Goal: Information Seeking & Learning: Learn about a topic

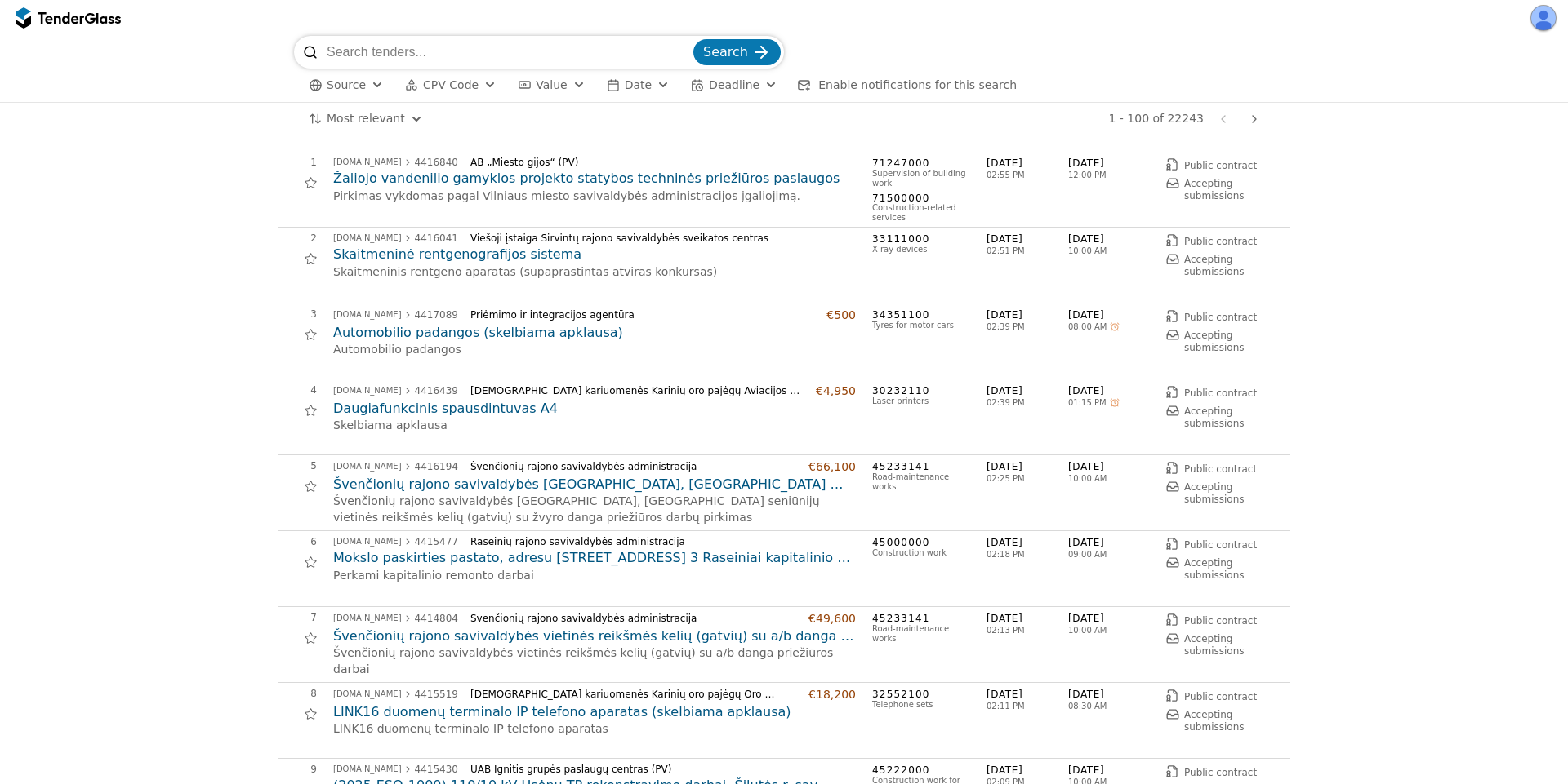
click at [622, 180] on h2 "Žaliojo vandenilio gamyklos projekto statybos techninės priežiūros paslaugos" at bounding box center [594, 178] width 523 height 18
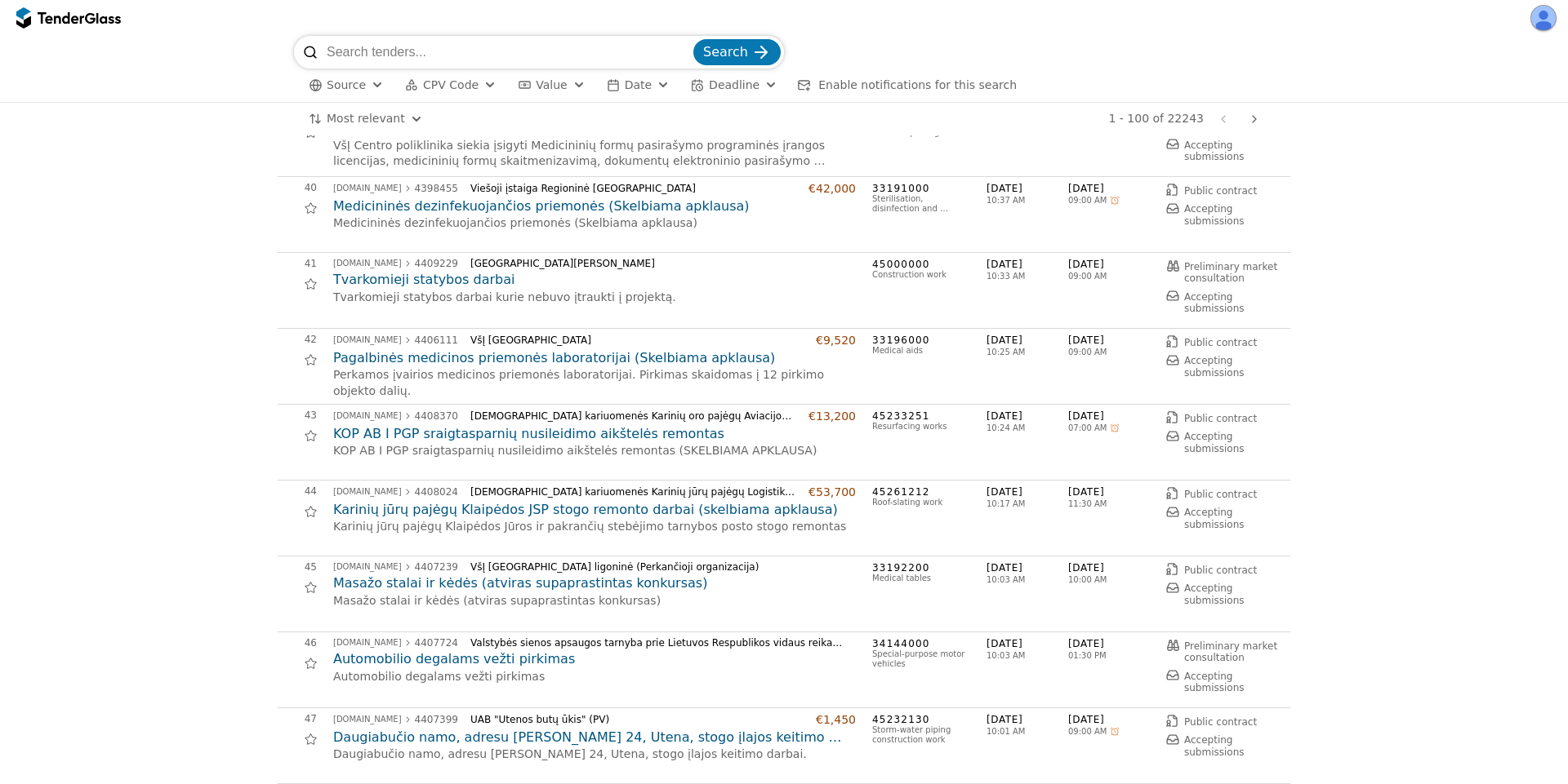
scroll to position [2938, 0]
click at [471, 583] on h2 "Masažo stalai ir kėdės (atviras supaprastintas konkursas)" at bounding box center [594, 579] width 523 height 18
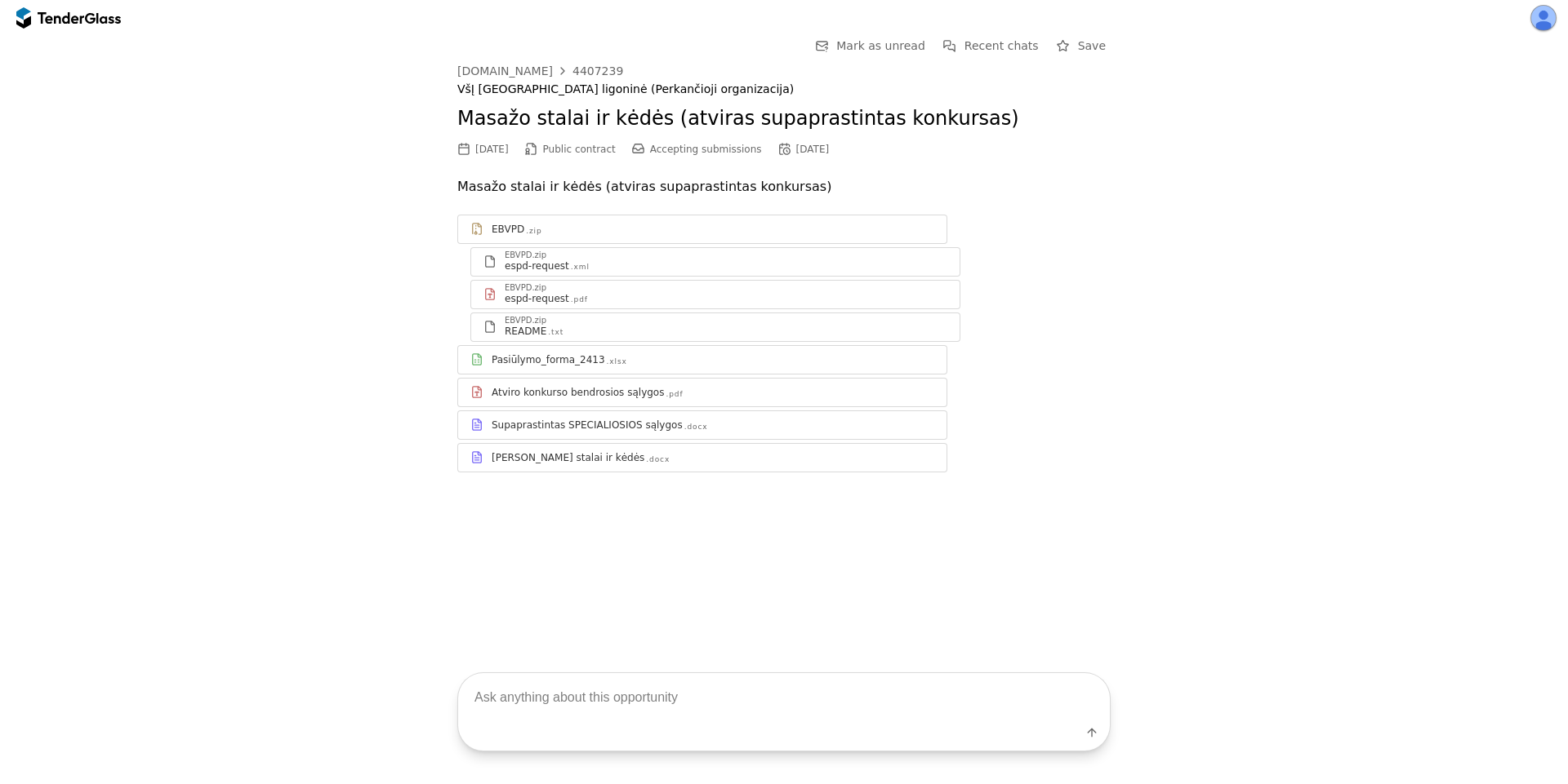
click at [619, 363] on div "Pasiūlymo_forma_2413 .xlsx" at bounding box center [712, 360] width 442 height 13
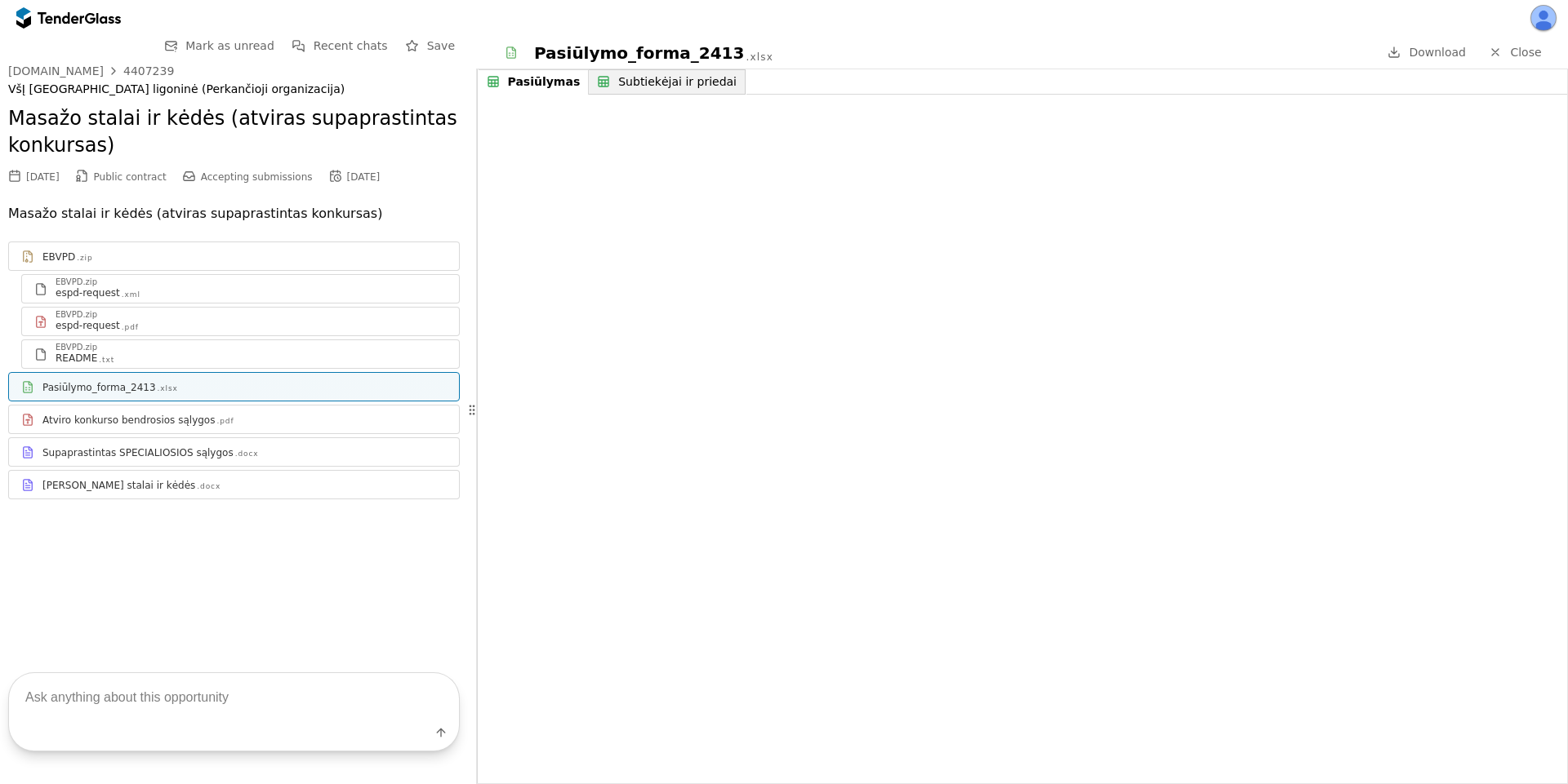
click at [276, 467] on div "EBVPD .zip EBVPD.zip espd-request .xml EBVPD.zip espd-request .pdf EBVPD.zip RE…" at bounding box center [234, 370] width 452 height 258
click at [276, 463] on link "Supaprastintas SPECIALIOSIOS sąlygos .docx" at bounding box center [234, 451] width 452 height 29
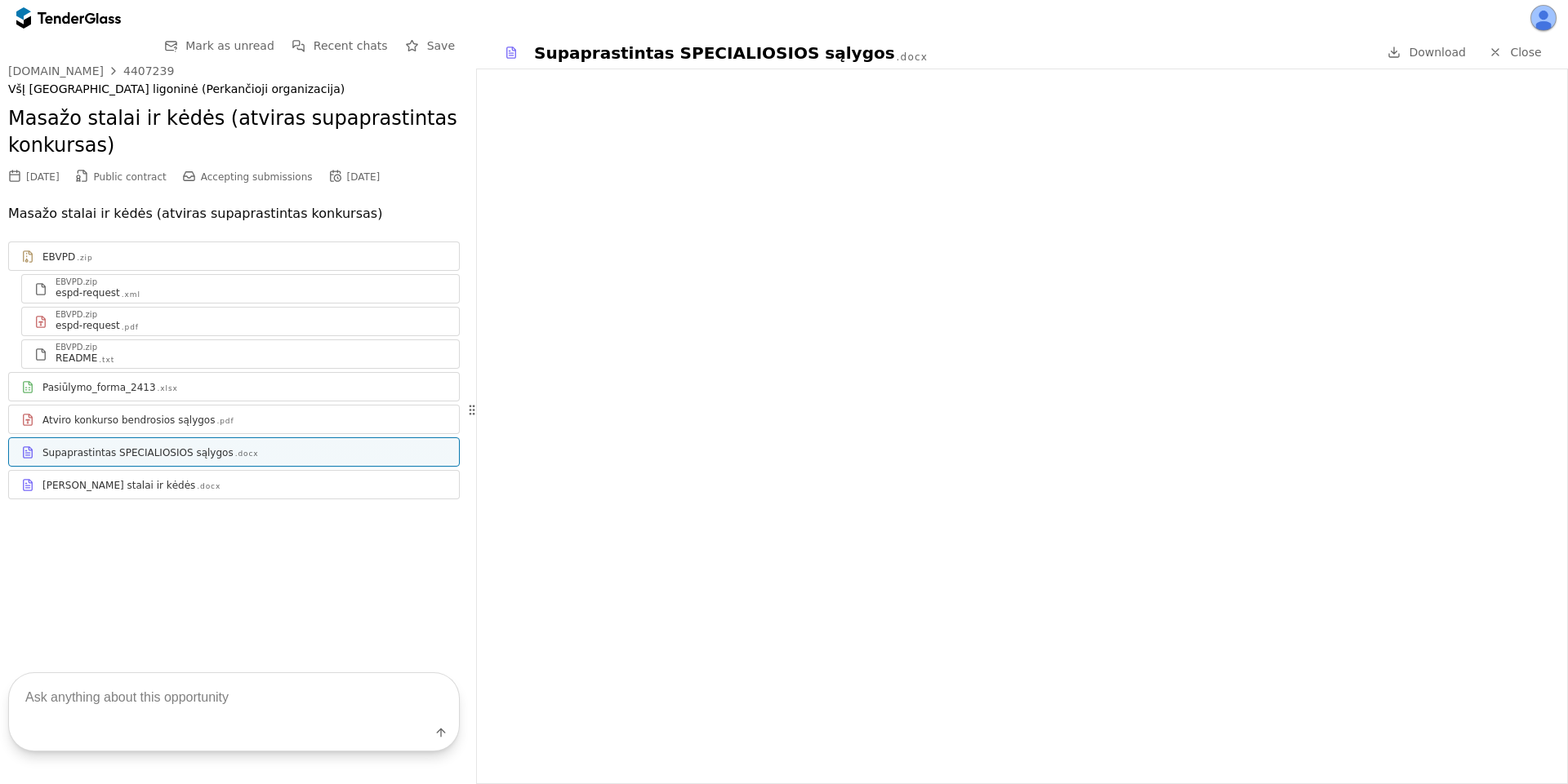
click at [1514, 54] on span "Close" at bounding box center [1525, 52] width 31 height 13
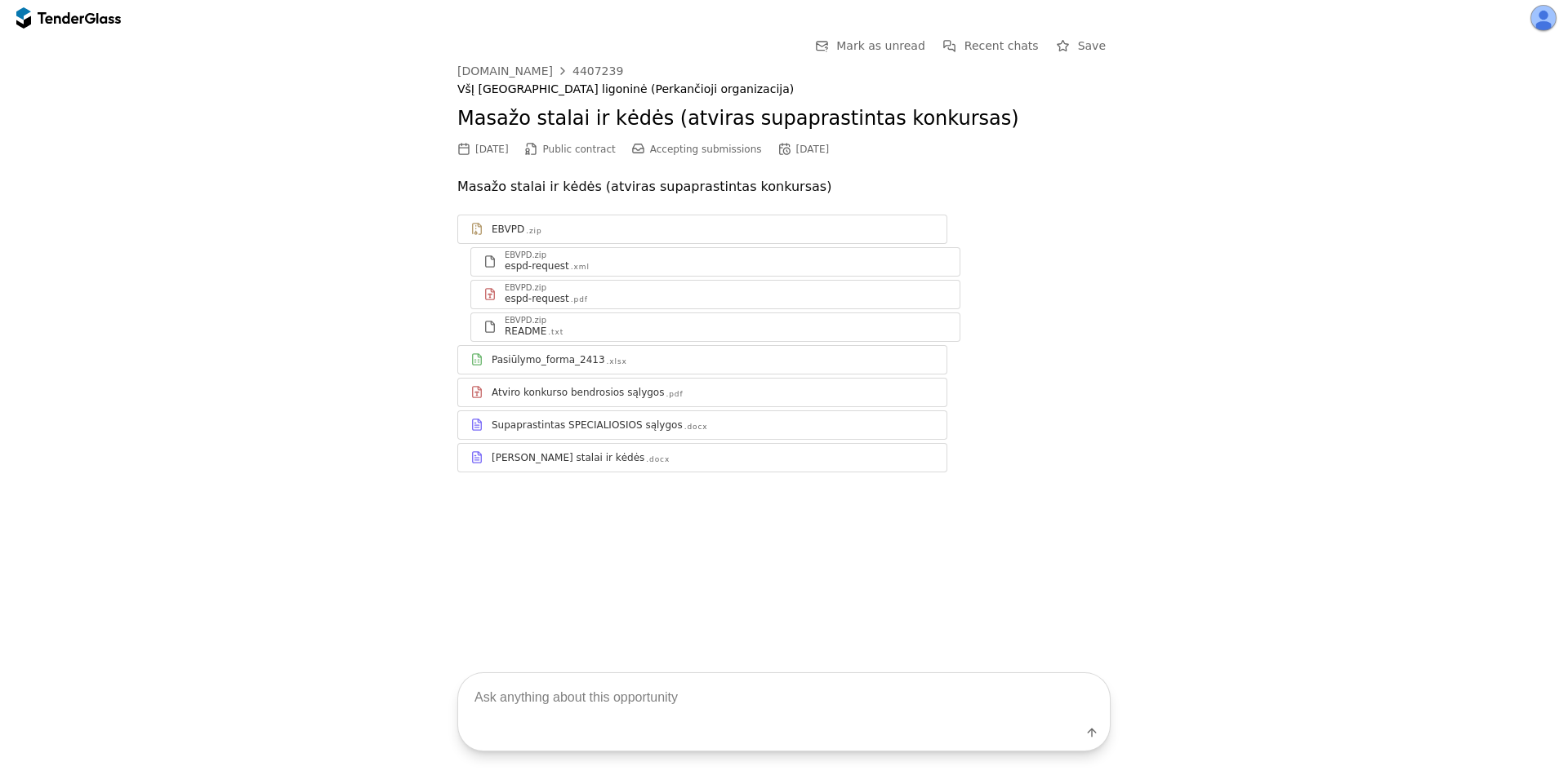
click at [803, 397] on div "Atviro konkurso bendrosios sąlygos .pdf" at bounding box center [712, 392] width 442 height 13
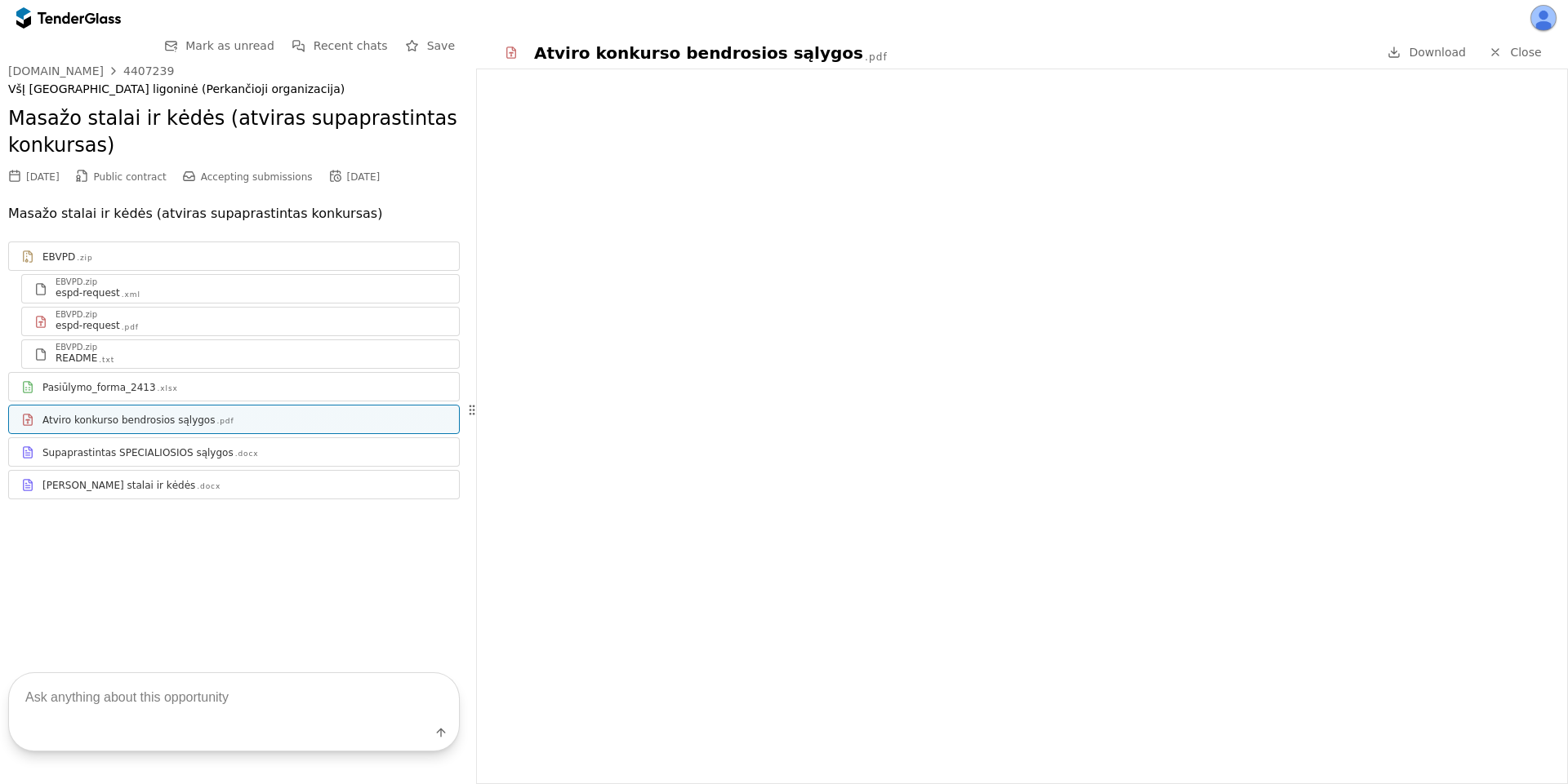
click at [294, 455] on div "Supaprastintas SPECIALIOSIOS sąlygos .docx" at bounding box center [244, 453] width 404 height 13
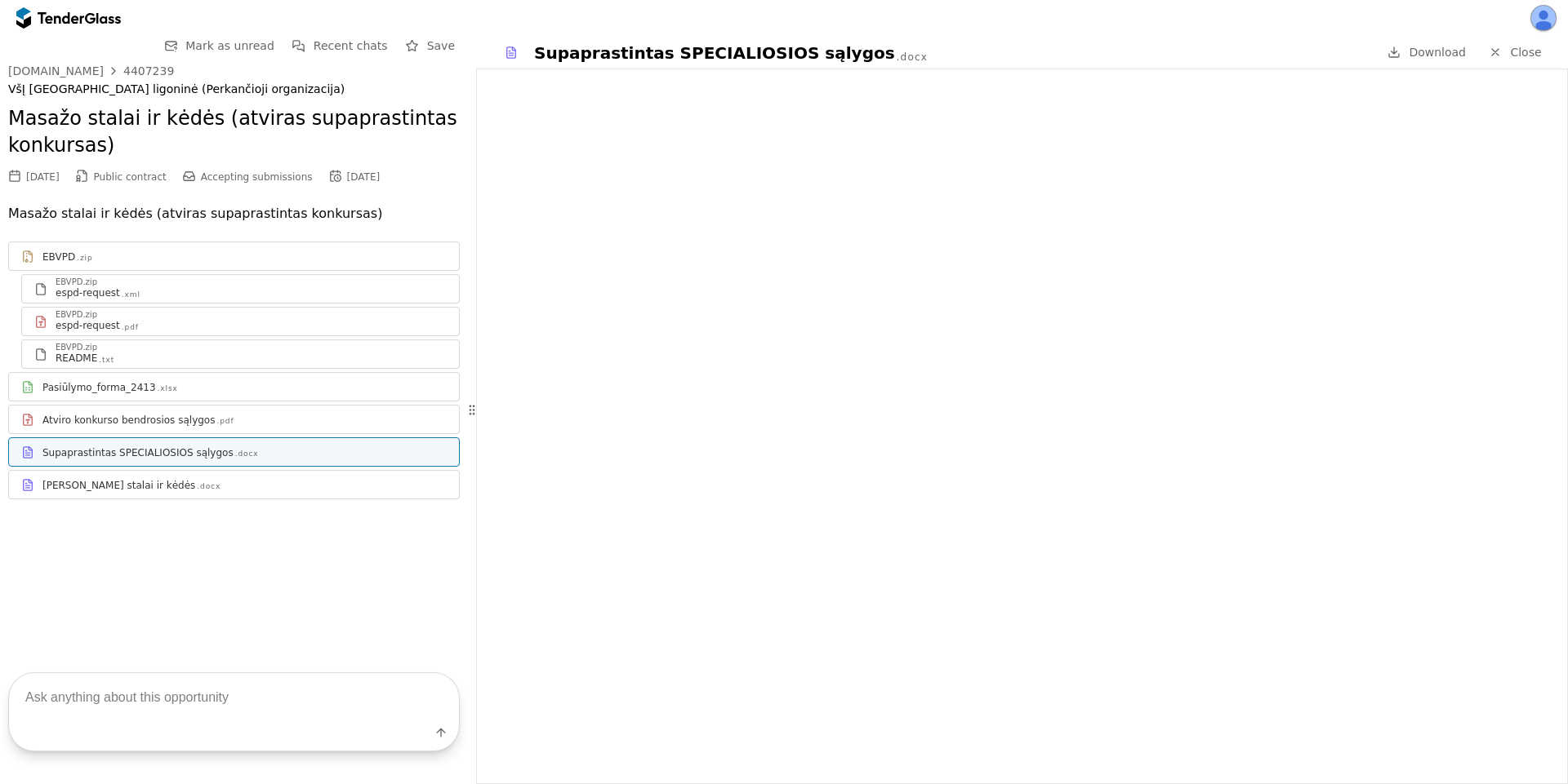
click at [1517, 51] on span "Close" at bounding box center [1525, 52] width 31 height 13
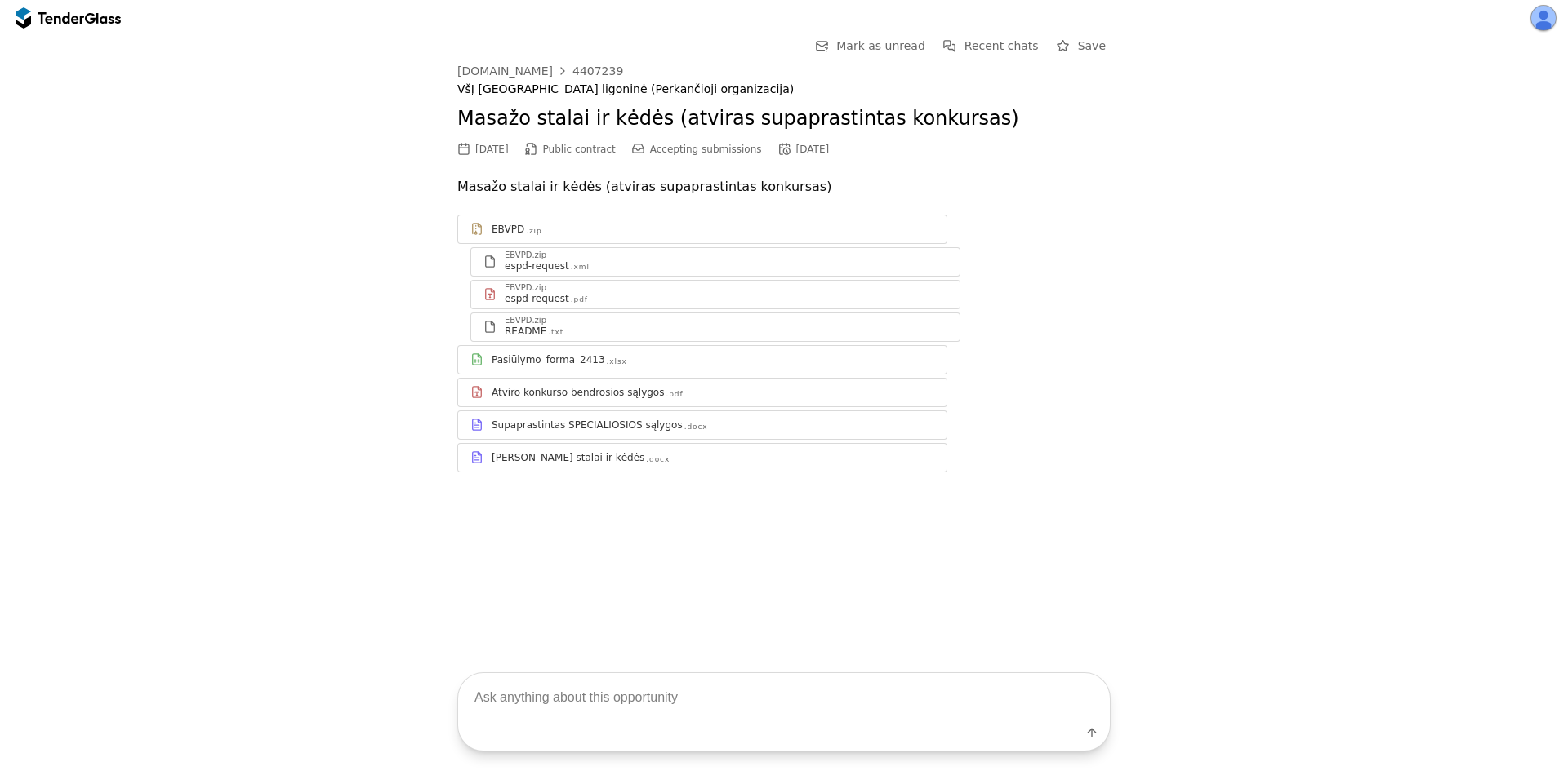
click at [663, 462] on div "[PERSON_NAME] stalai ir kėdės .docx" at bounding box center [712, 458] width 442 height 13
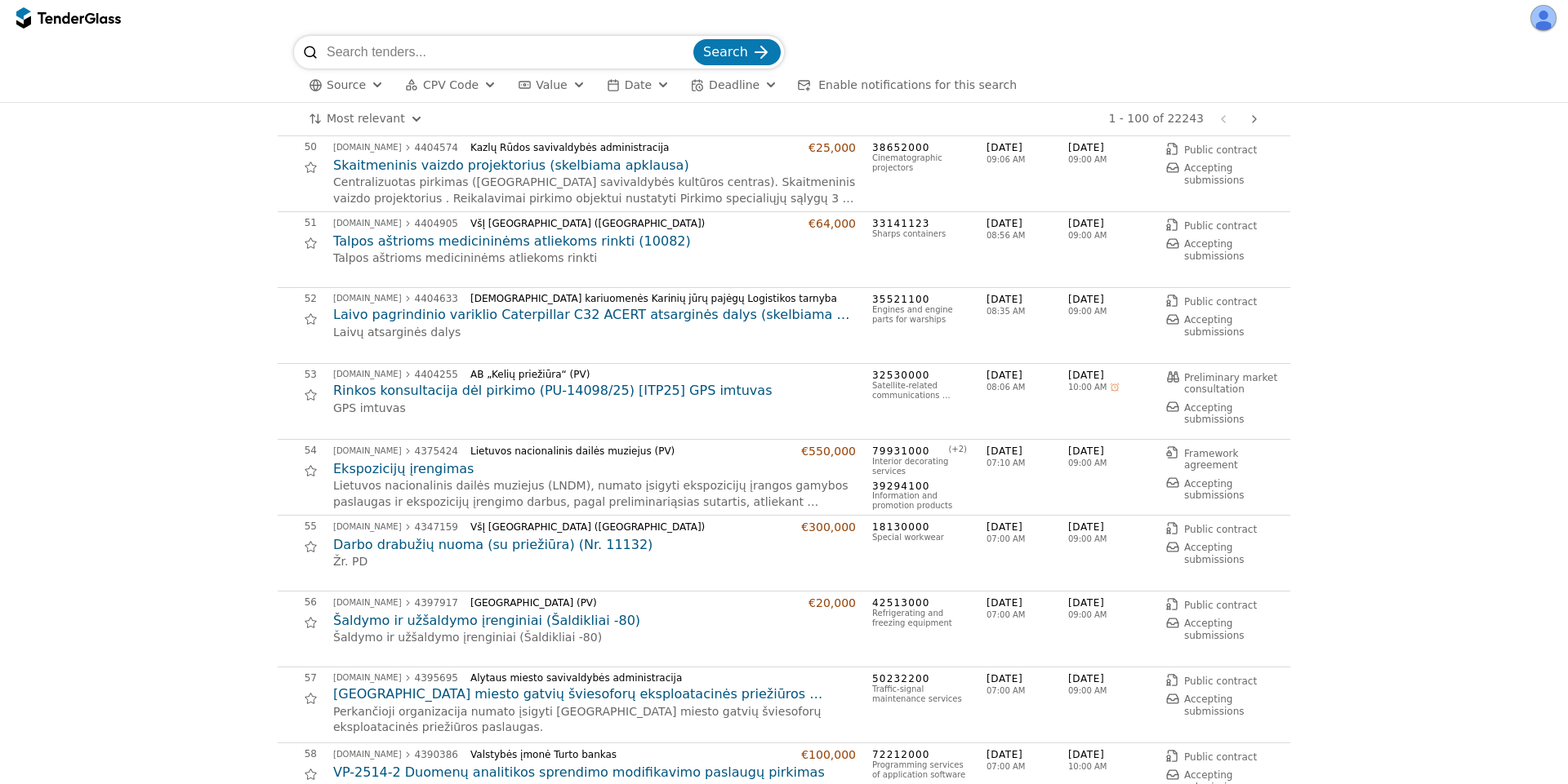
scroll to position [3819, 0]
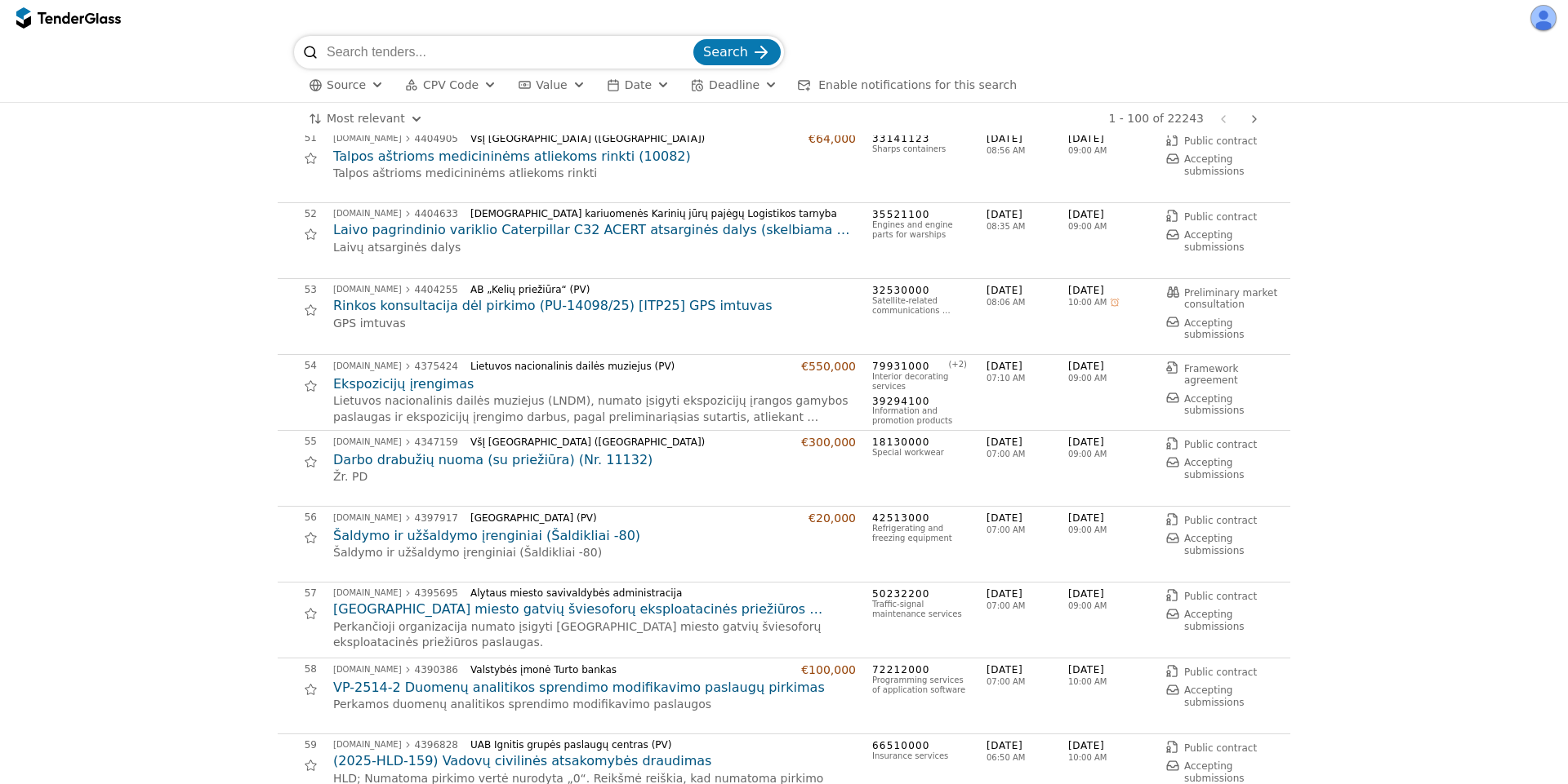
click at [446, 87] on span "CPV Code" at bounding box center [450, 85] width 55 height 13
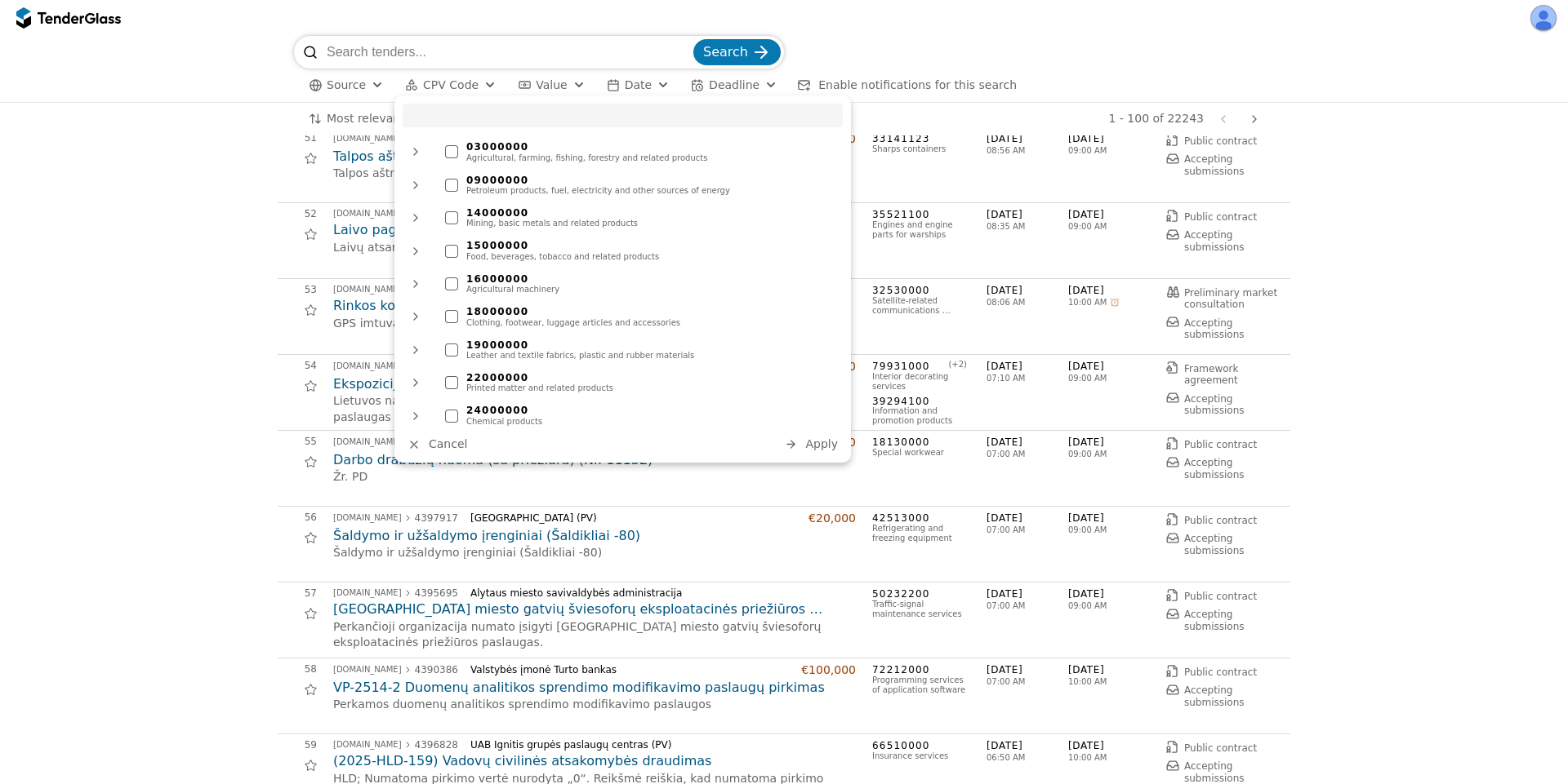
click at [422, 194] on div at bounding box center [415, 185] width 26 height 26
click at [438, 249] on div at bounding box center [435, 250] width 39 height 42
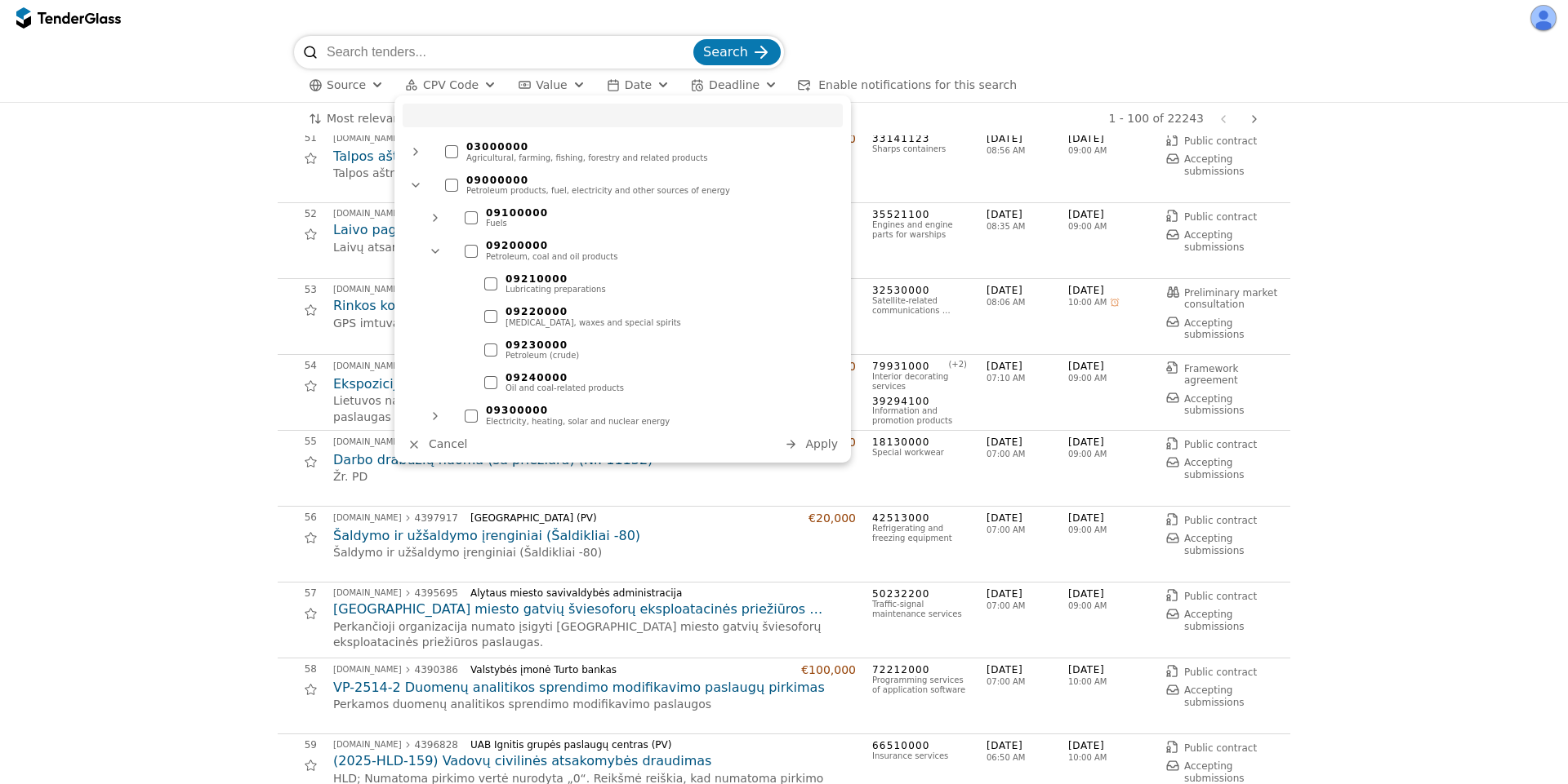
click at [421, 184] on div at bounding box center [415, 185] width 42 height 39
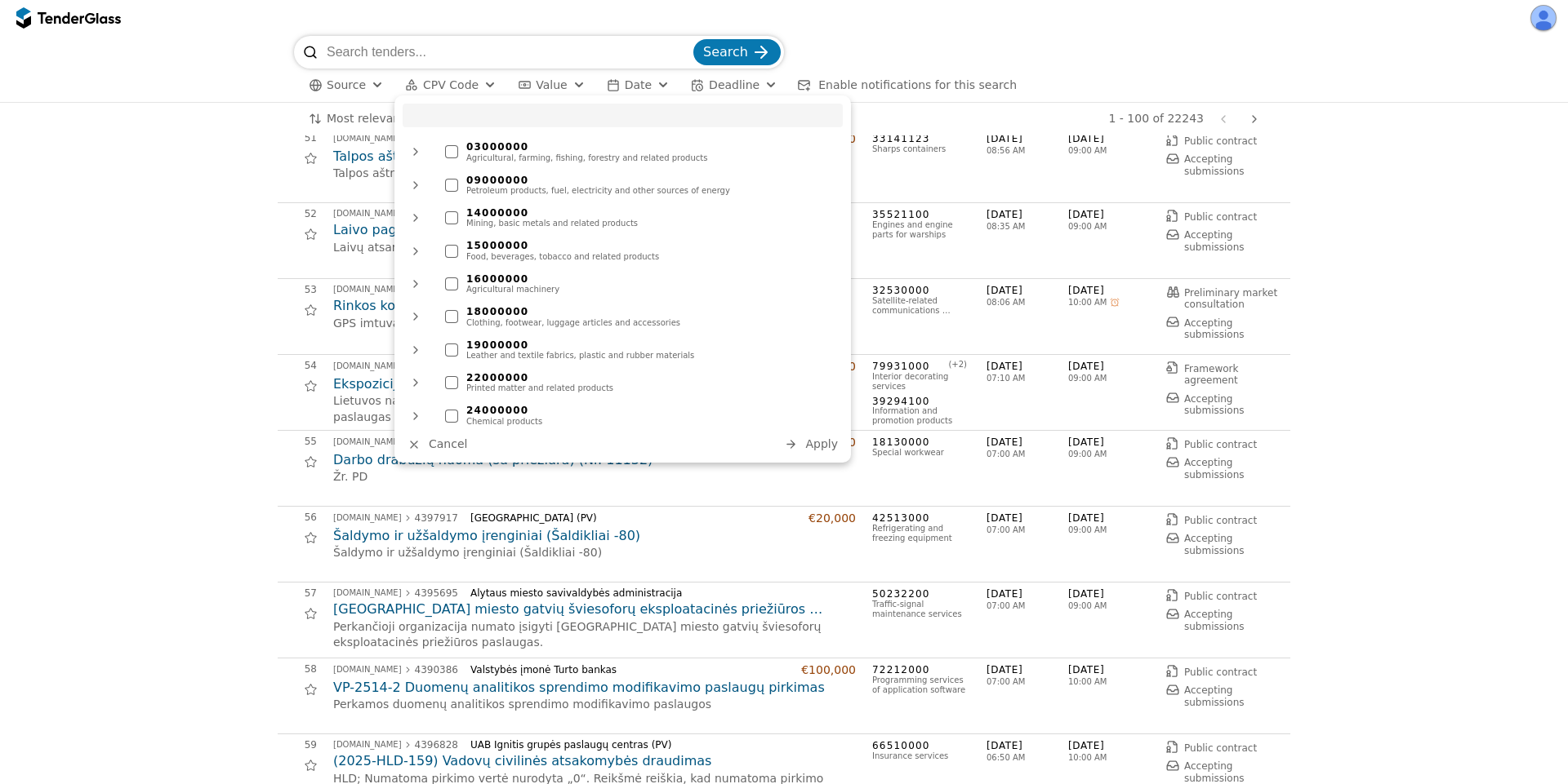
click at [443, 444] on span "Cancel" at bounding box center [447, 444] width 38 height 13
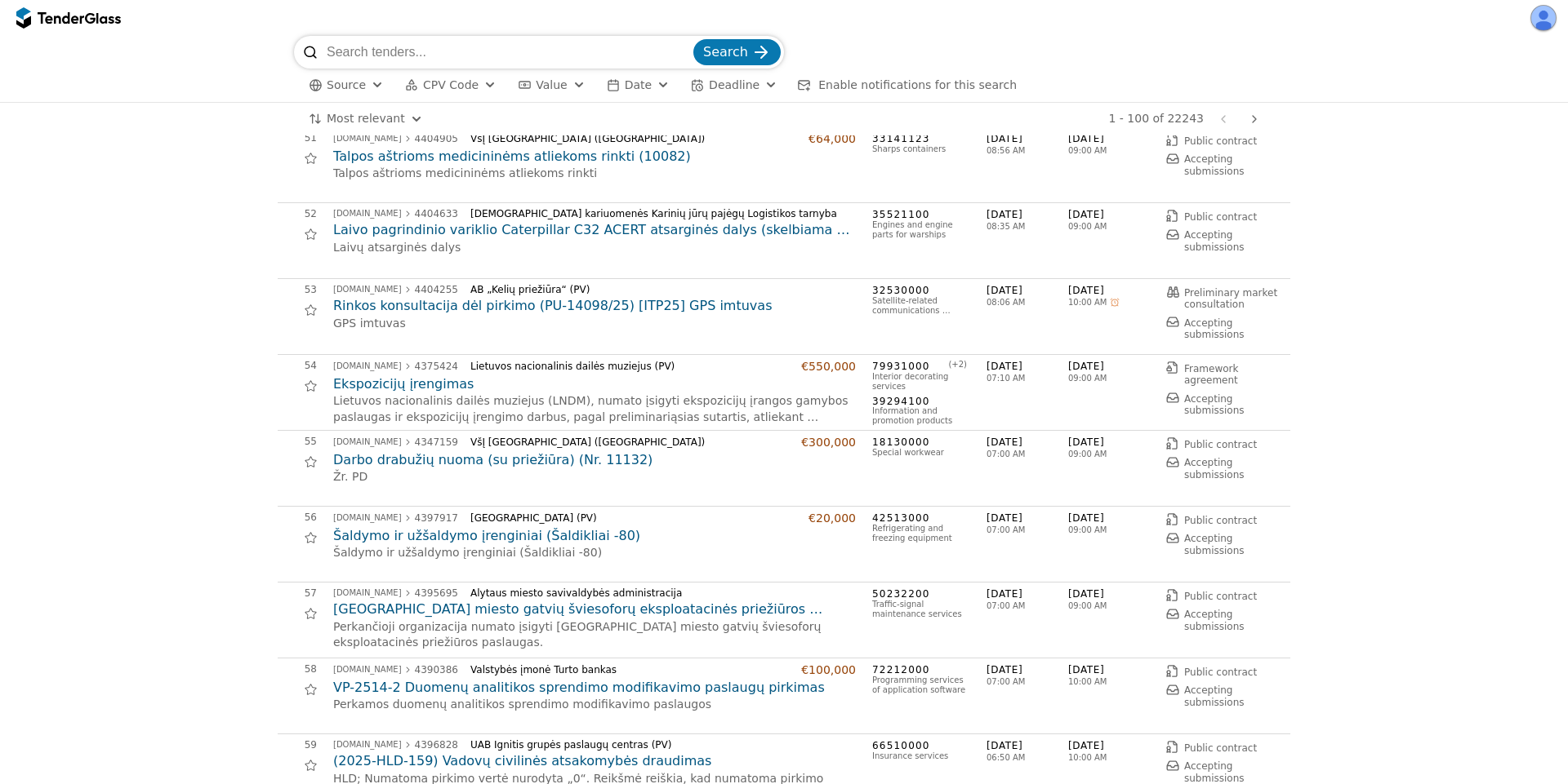
click at [554, 88] on button "Value" at bounding box center [552, 85] width 80 height 21
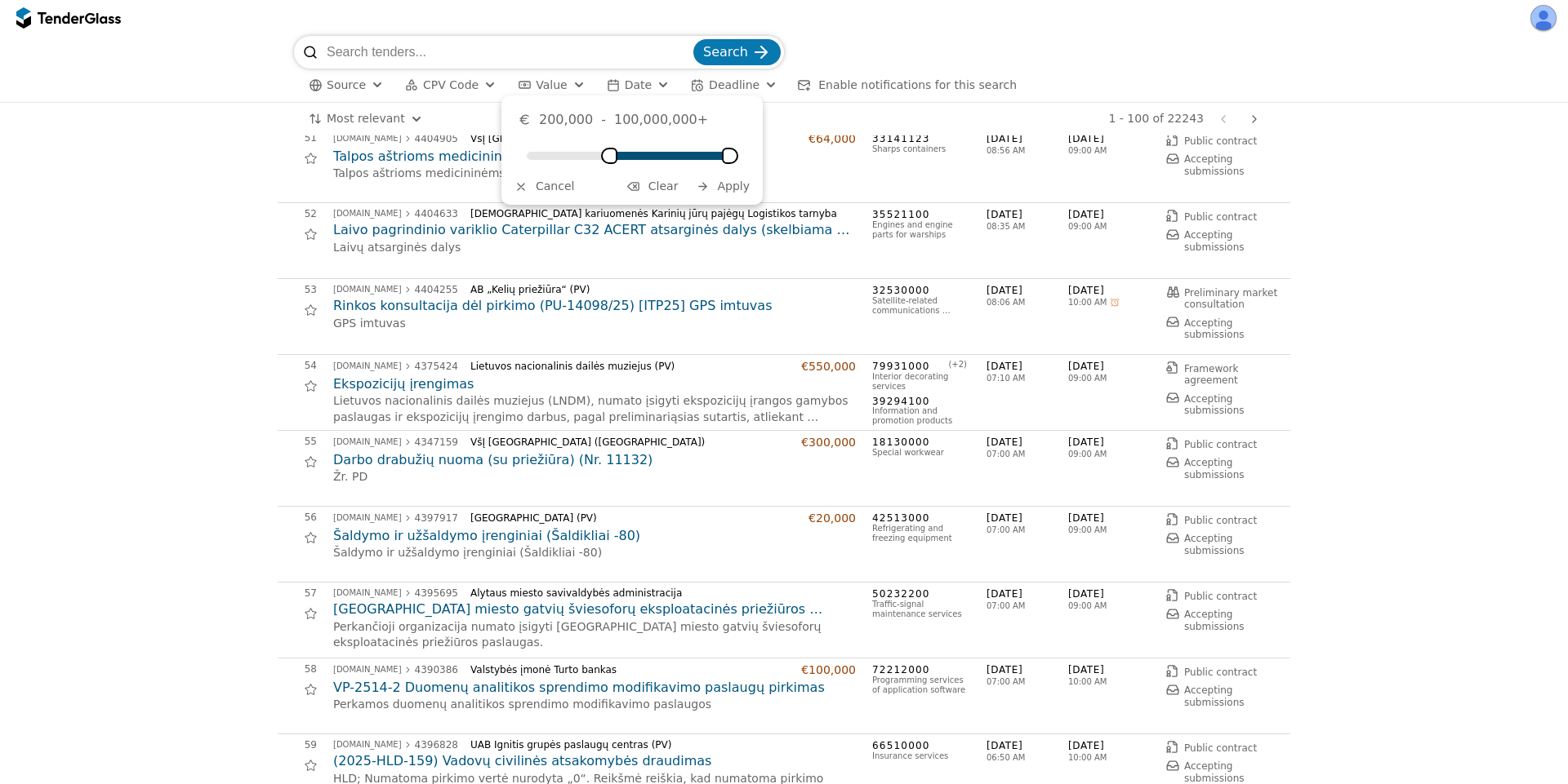
click at [605, 153] on div "Minimum" at bounding box center [609, 155] width 16 height 16
click at [525, 156] on div "Minimum" at bounding box center [533, 155] width 16 height 16
click at [738, 159] on div "Maximum" at bounding box center [729, 155] width 16 height 16
click at [631, 154] on div "Maximum" at bounding box center [624, 155] width 16 height 16
click at [540, 157] on div "Minimum" at bounding box center [548, 155] width 16 height 16
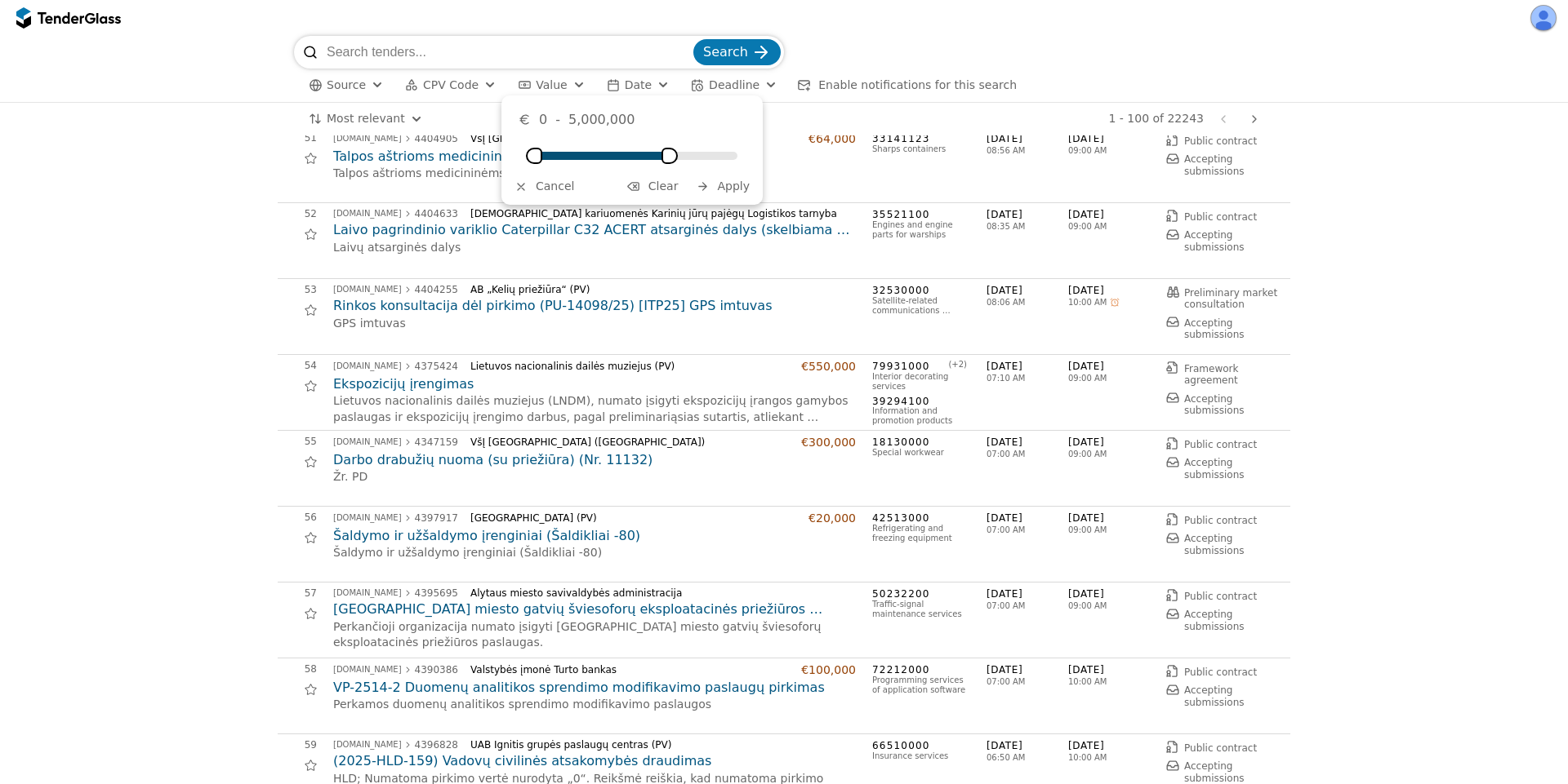
click at [678, 157] on div "Maximum" at bounding box center [669, 155] width 16 height 16
click at [957, 9] on div at bounding box center [784, 18] width 1568 height 36
click at [625, 90] on span "Date" at bounding box center [638, 85] width 27 height 13
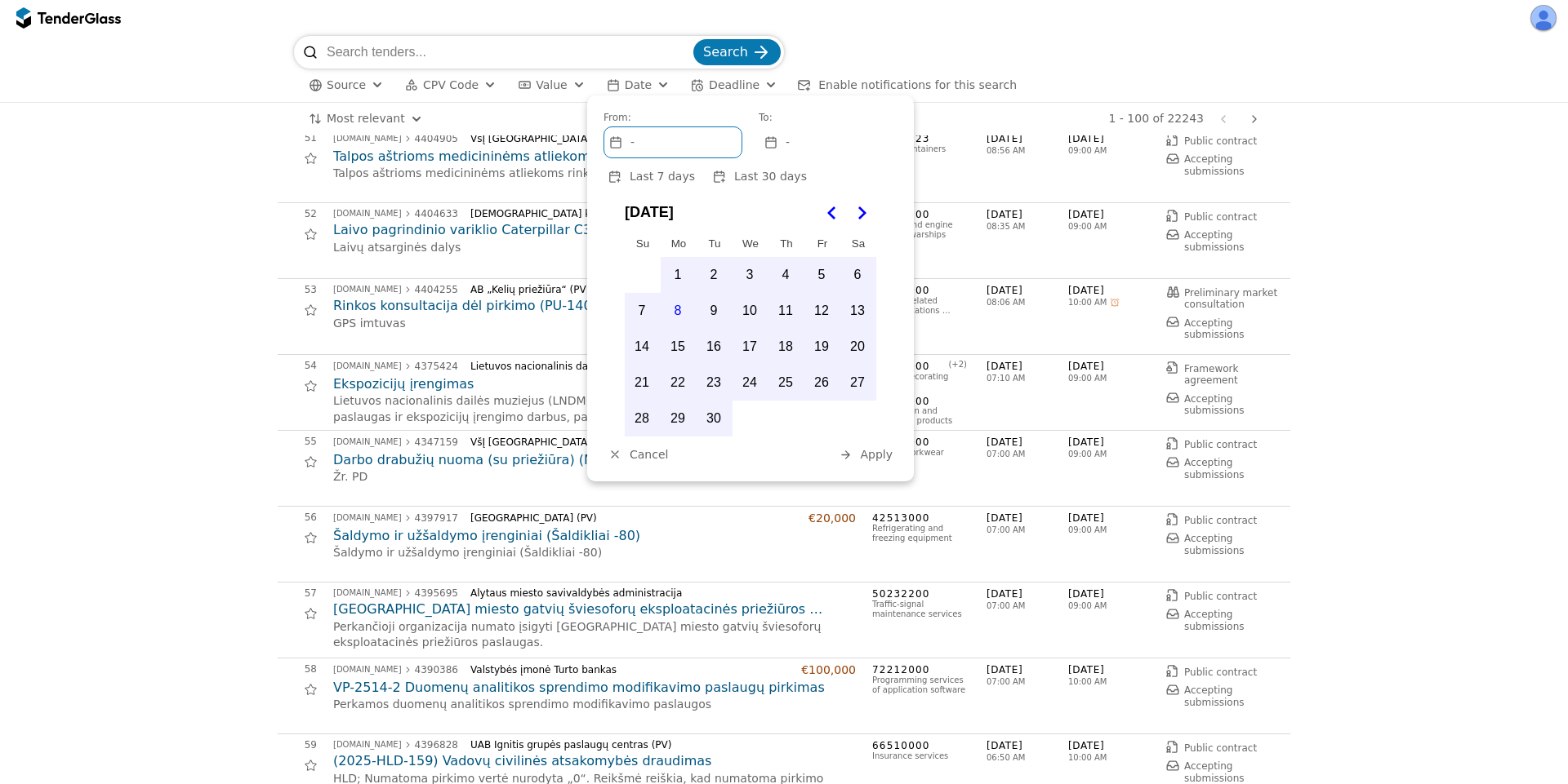
click at [755, 174] on span "Last 30 days" at bounding box center [770, 177] width 73 height 13
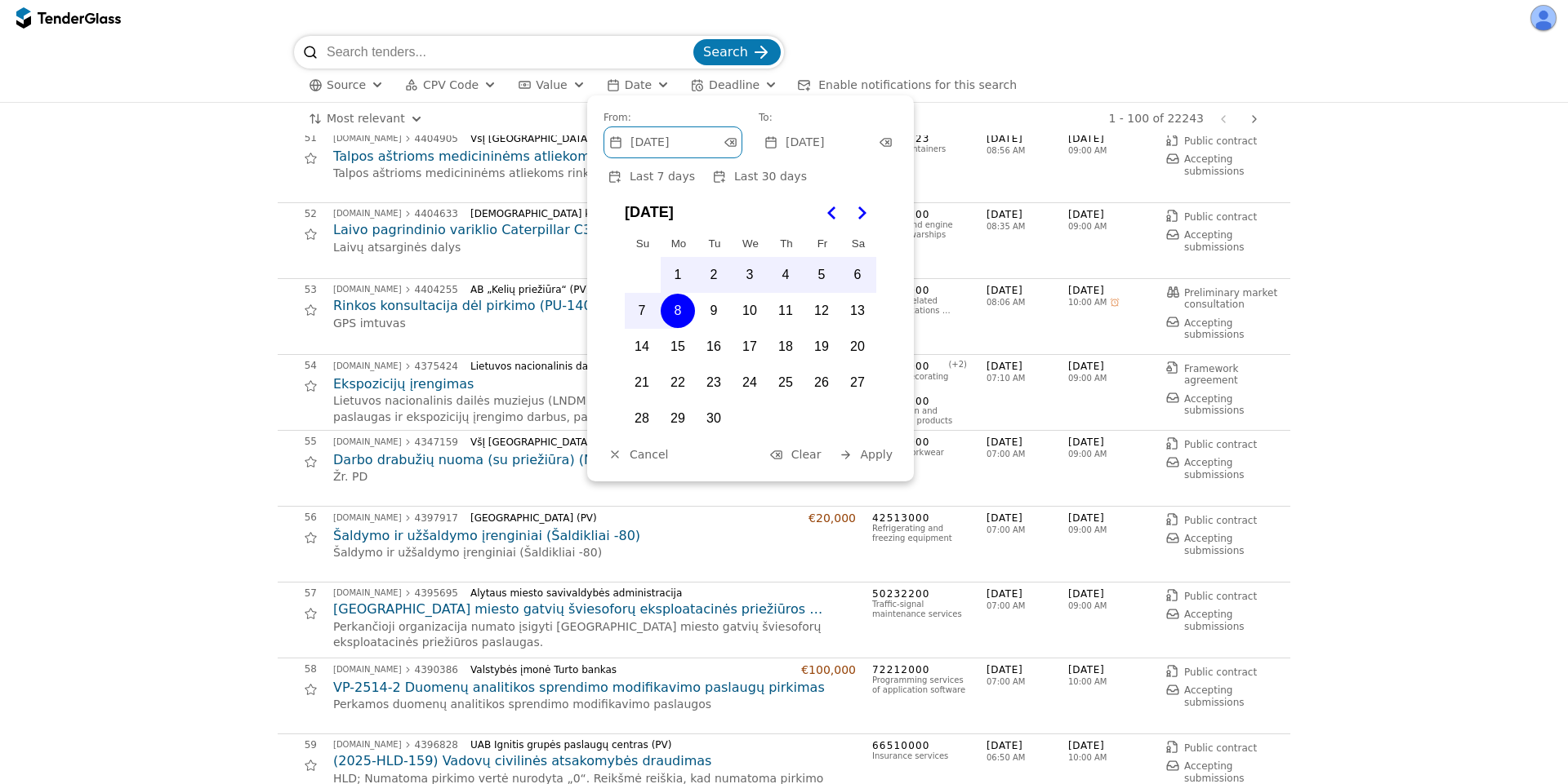
click at [866, 454] on span "Apply" at bounding box center [875, 454] width 33 height 13
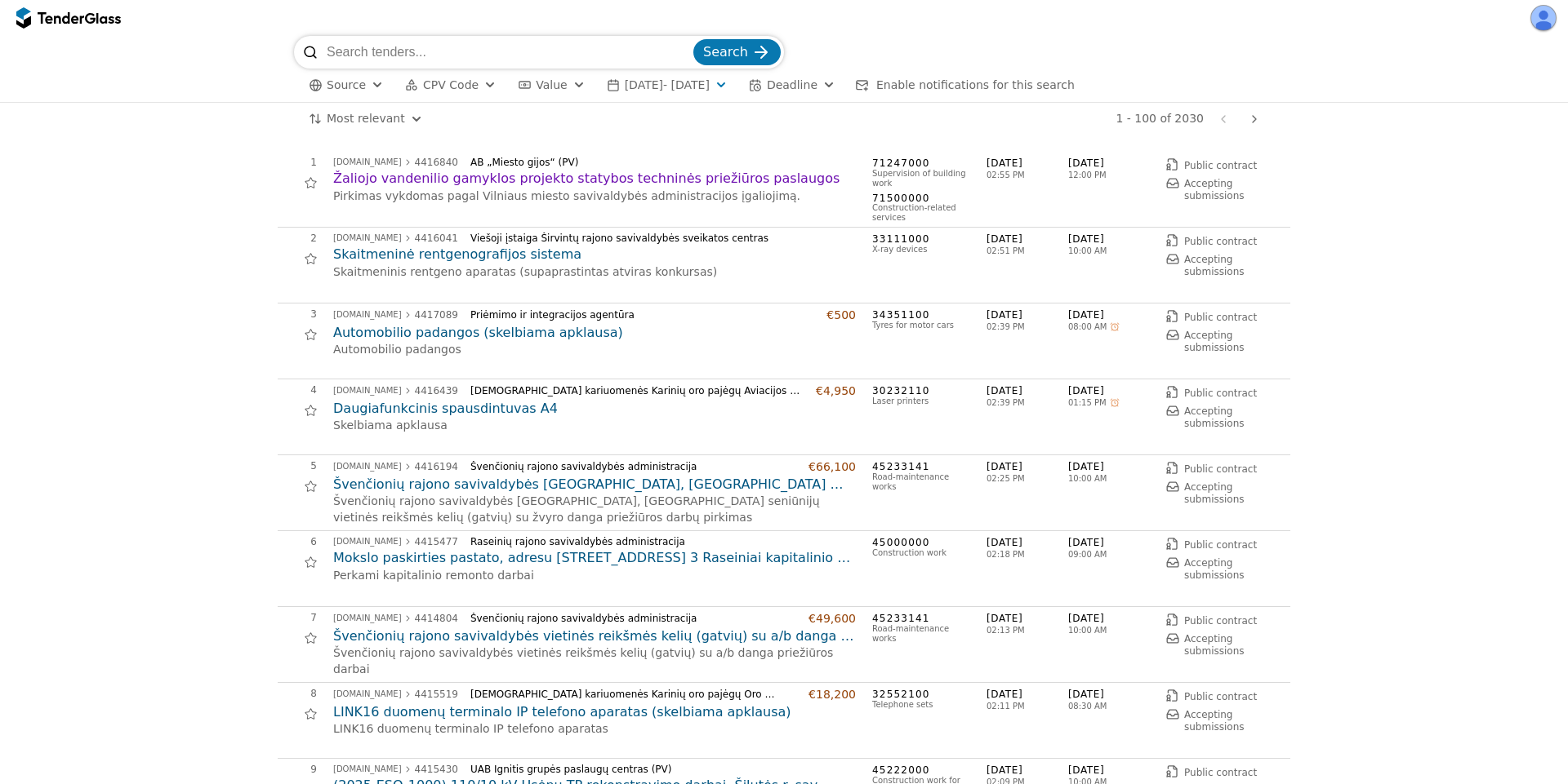
click at [698, 80] on span "[DATE] - [DATE]" at bounding box center [667, 85] width 85 height 13
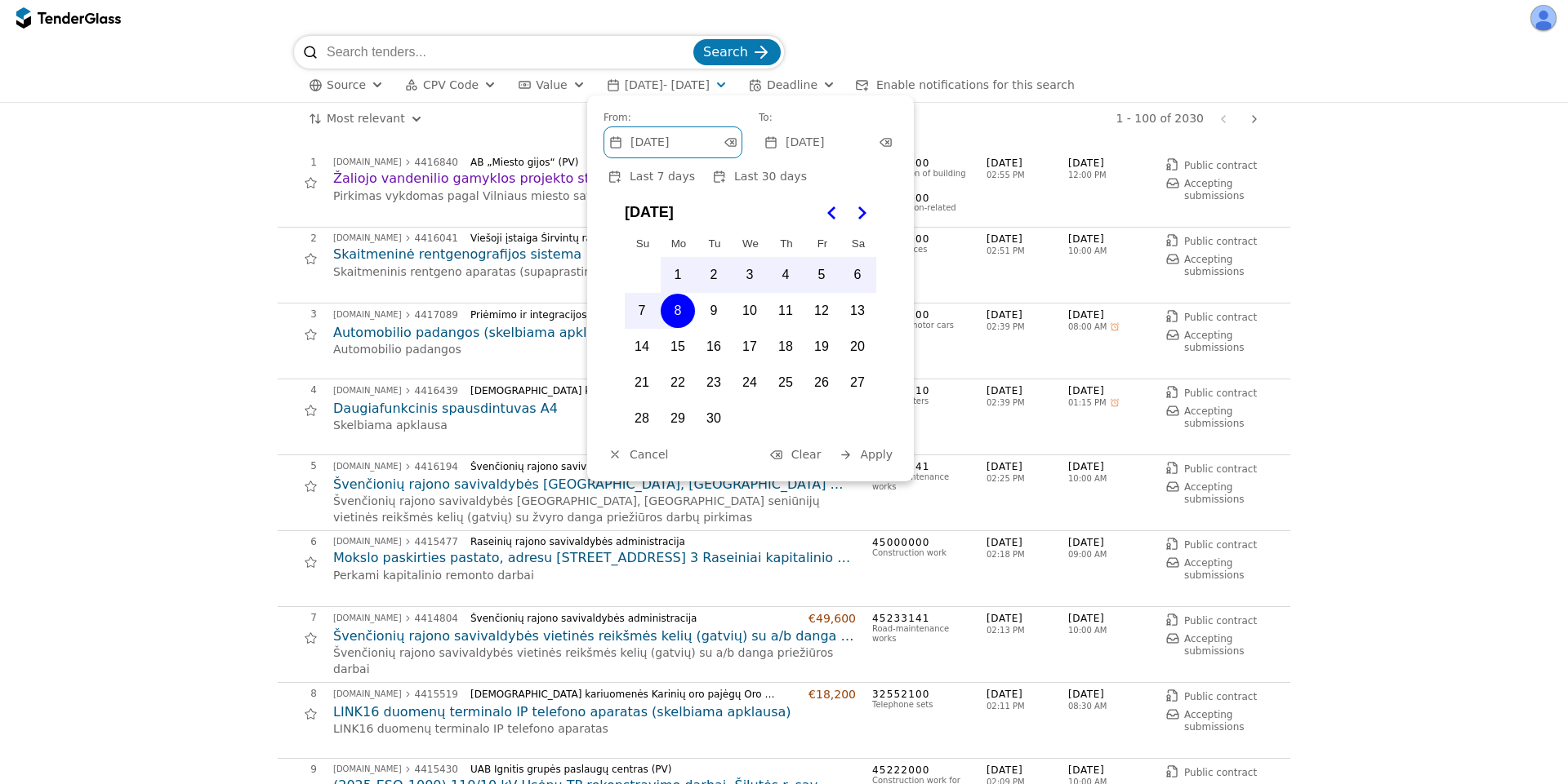
click at [784, 457] on div at bounding box center [776, 455] width 47 height 43
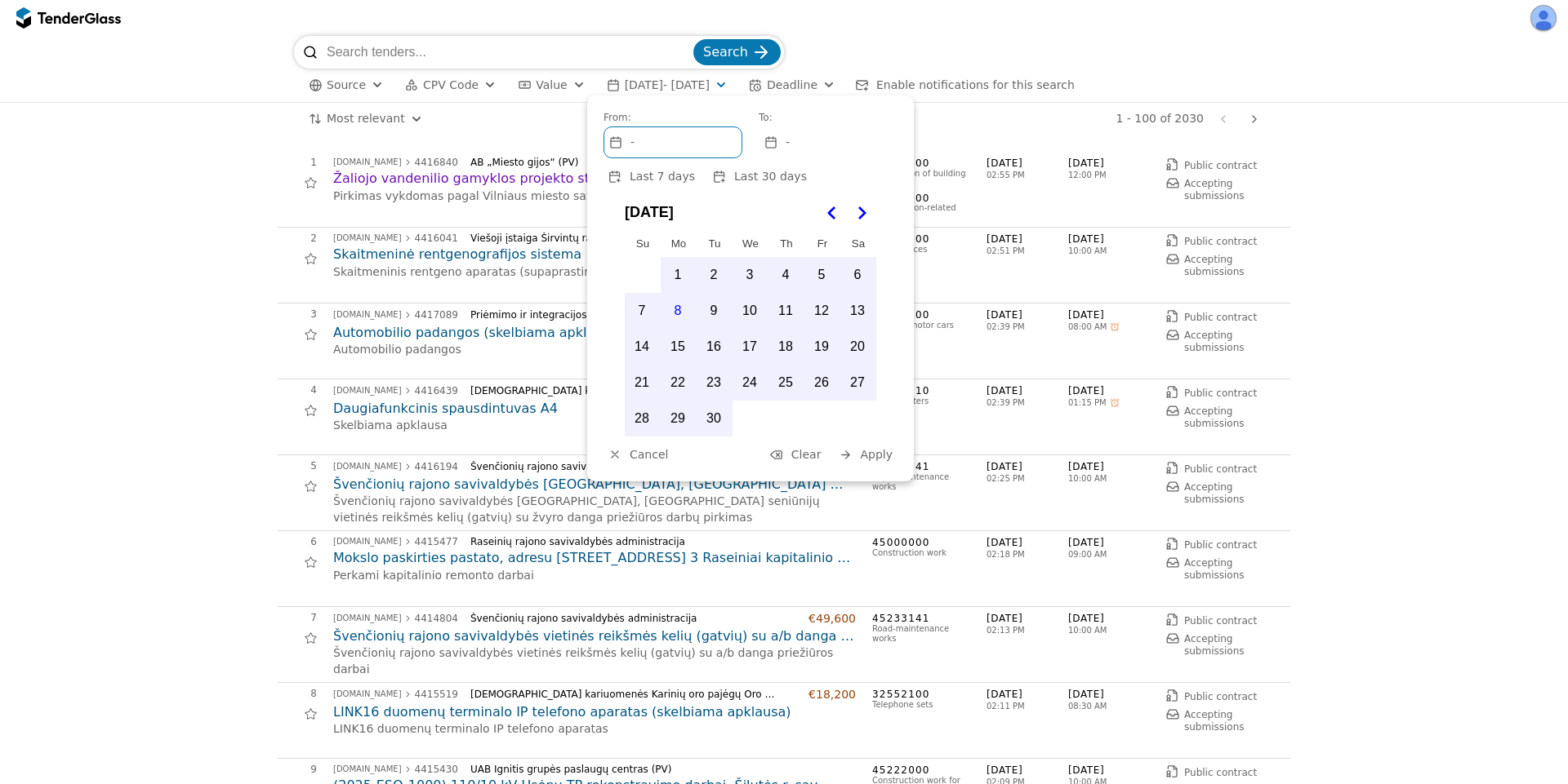
click at [880, 454] on span "Apply" at bounding box center [875, 454] width 33 height 13
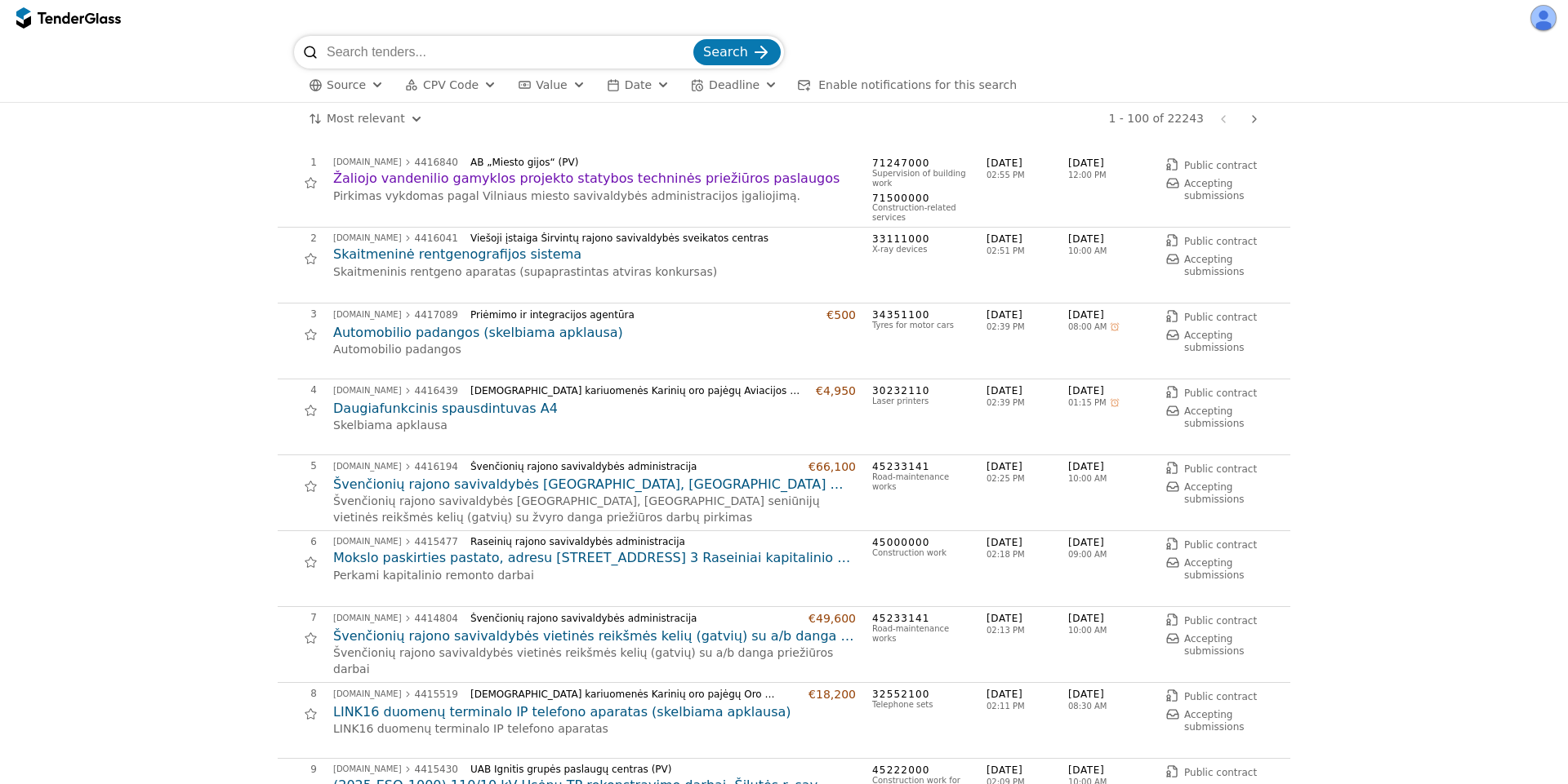
click at [730, 85] on span "Deadline" at bounding box center [734, 85] width 50 height 13
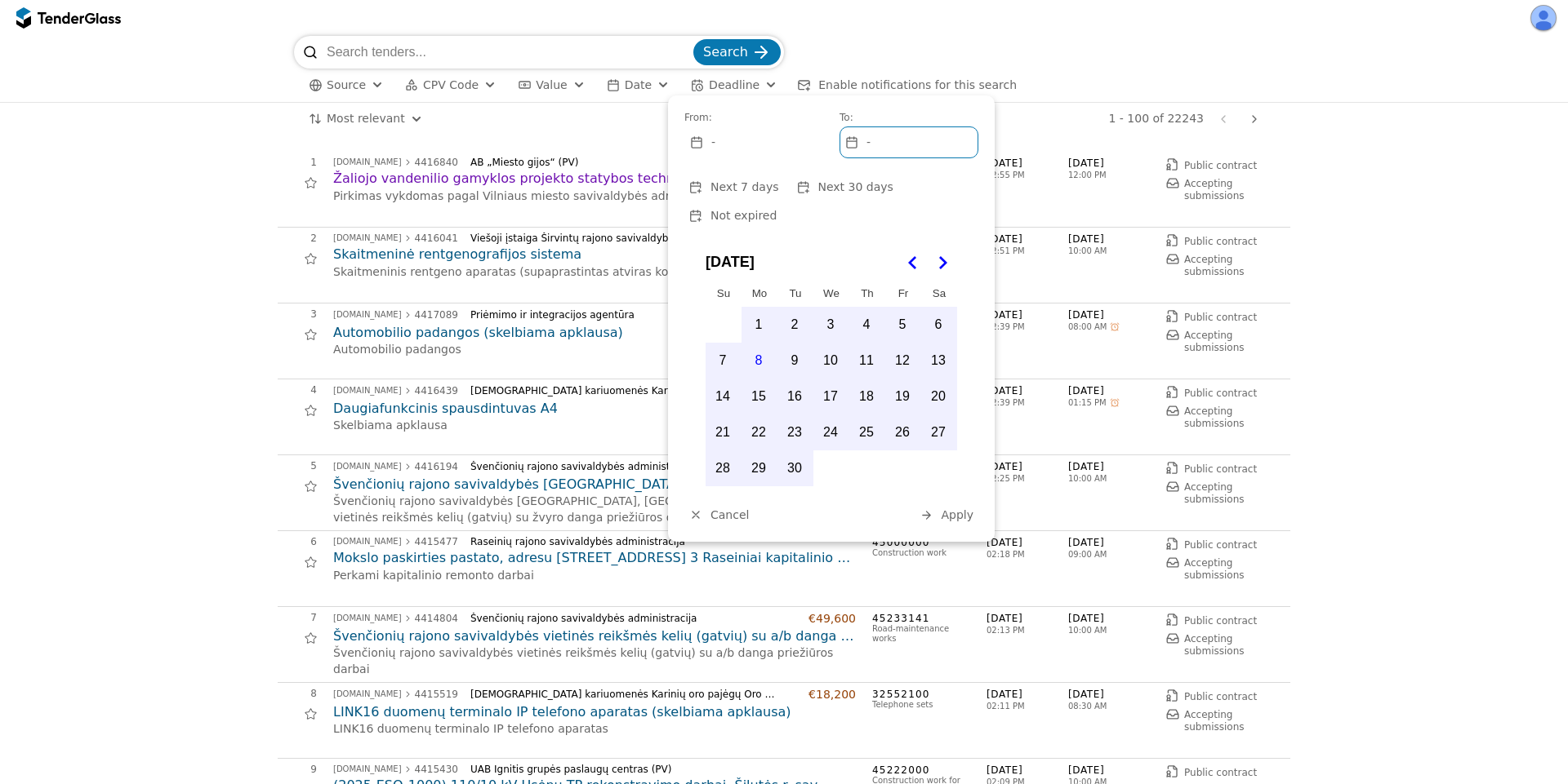
click at [776, 209] on span "Not expired" at bounding box center [743, 216] width 66 height 13
click at [943, 508] on span "Apply" at bounding box center [957, 515] width 33 height 13
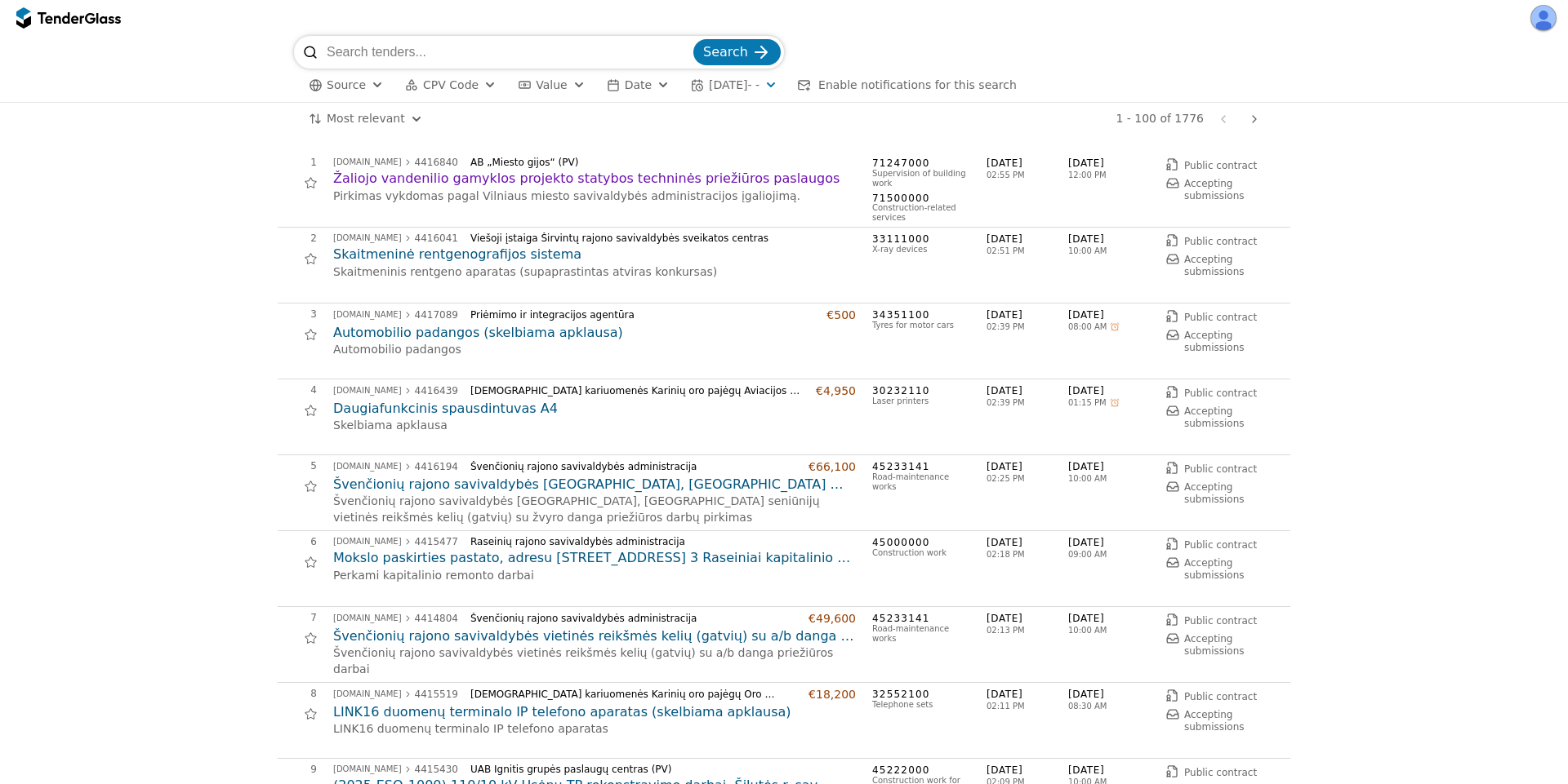
click at [756, 83] on span "[DATE] - -" at bounding box center [734, 85] width 50 height 13
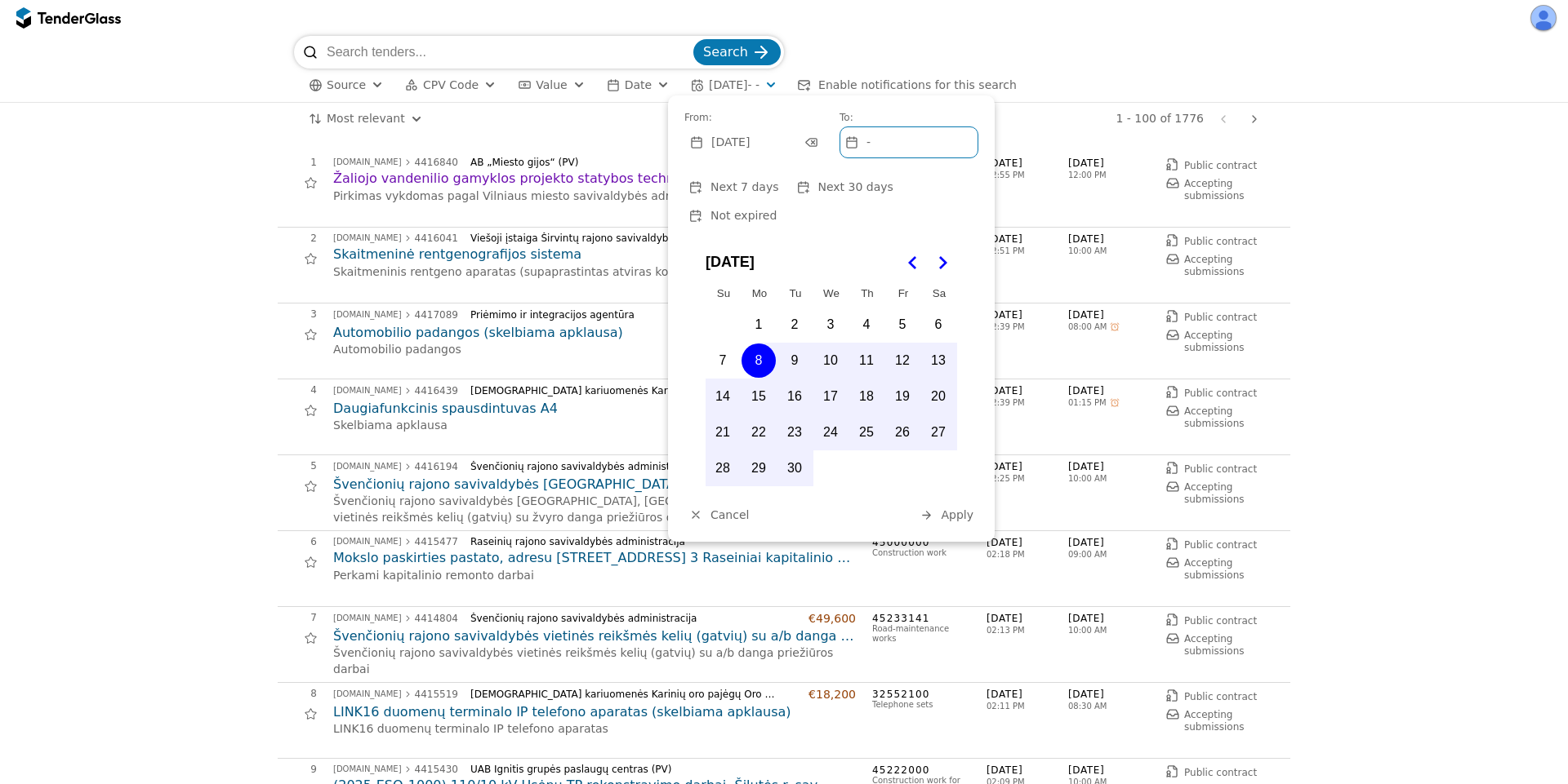
click at [817, 140] on div "Label" at bounding box center [811, 143] width 22 height 22
click at [941, 506] on button "Apply" at bounding box center [946, 516] width 64 height 21
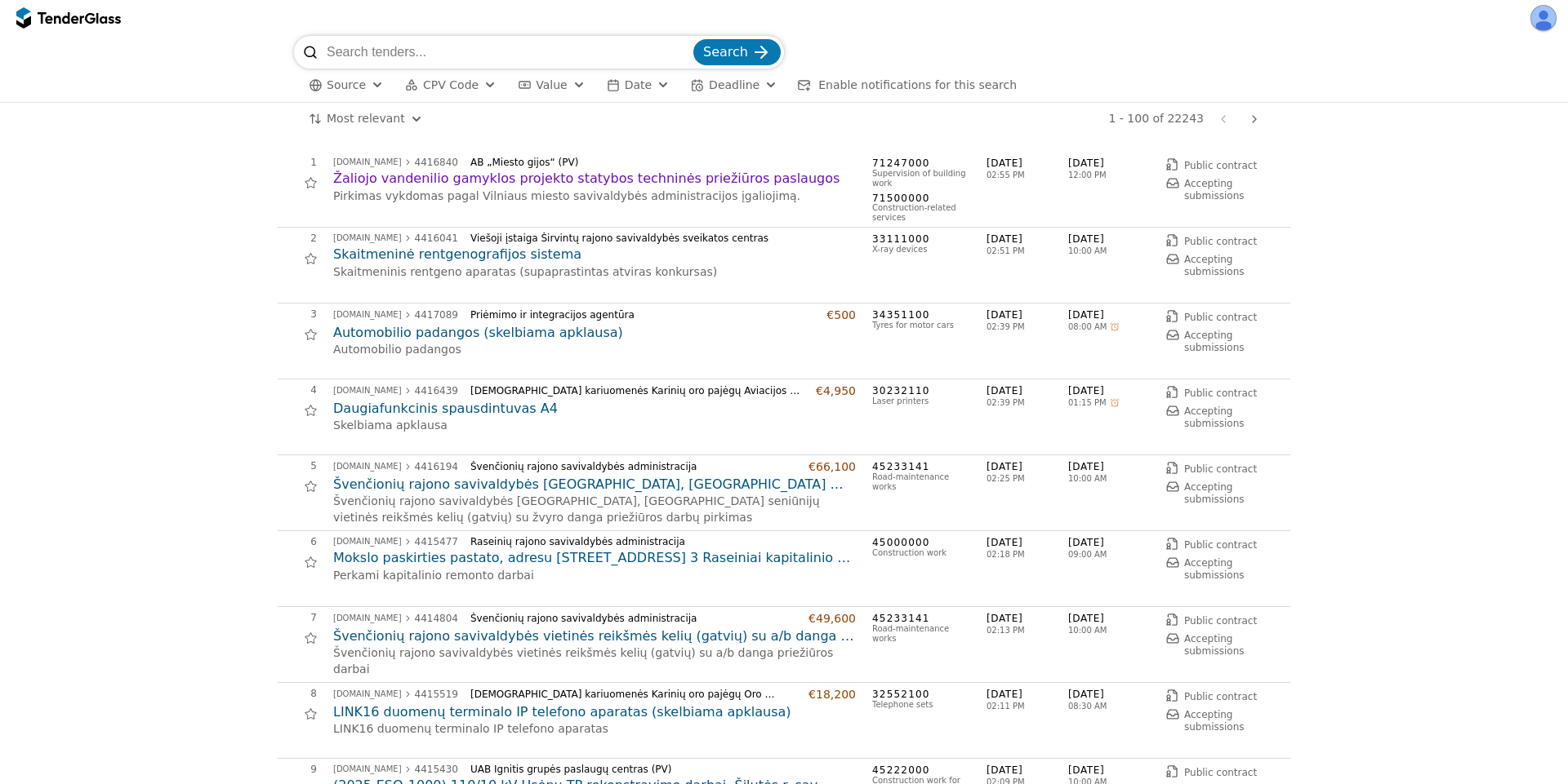
click at [735, 87] on span "Deadline" at bounding box center [734, 85] width 50 height 13
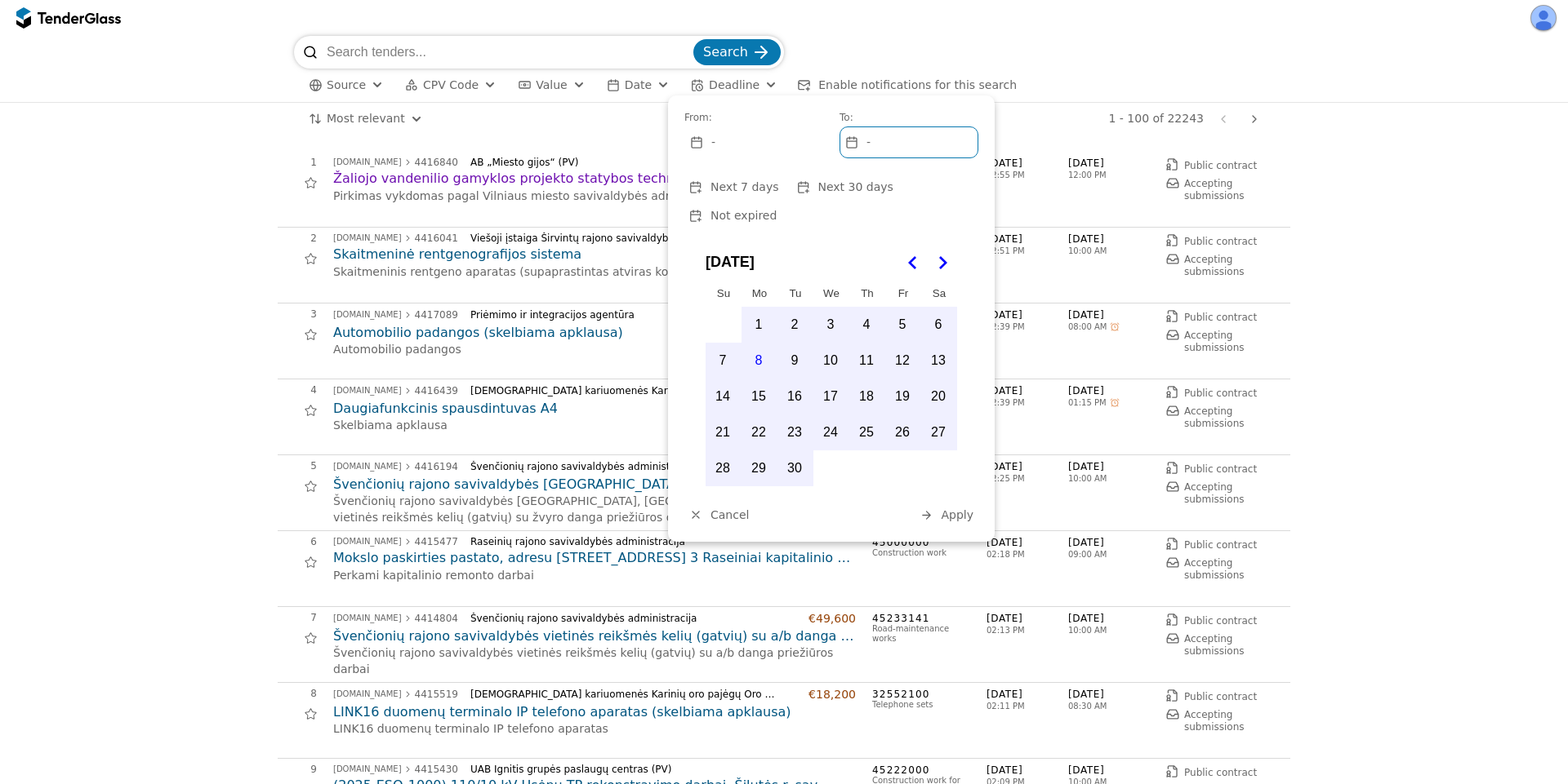
click at [862, 307] on button "4" at bounding box center [866, 324] width 35 height 35
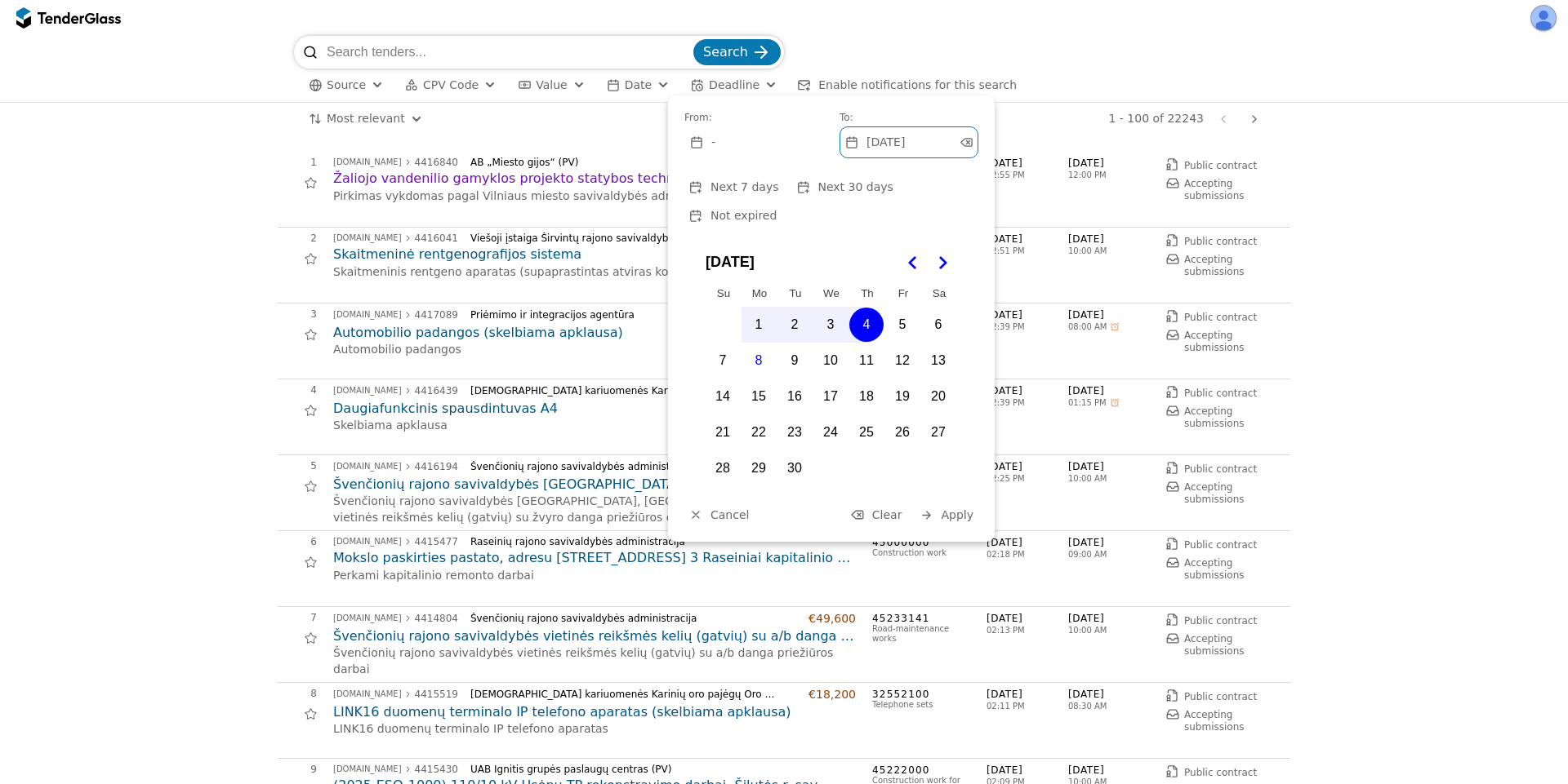
click at [867, 379] on button "18" at bounding box center [866, 396] width 35 height 35
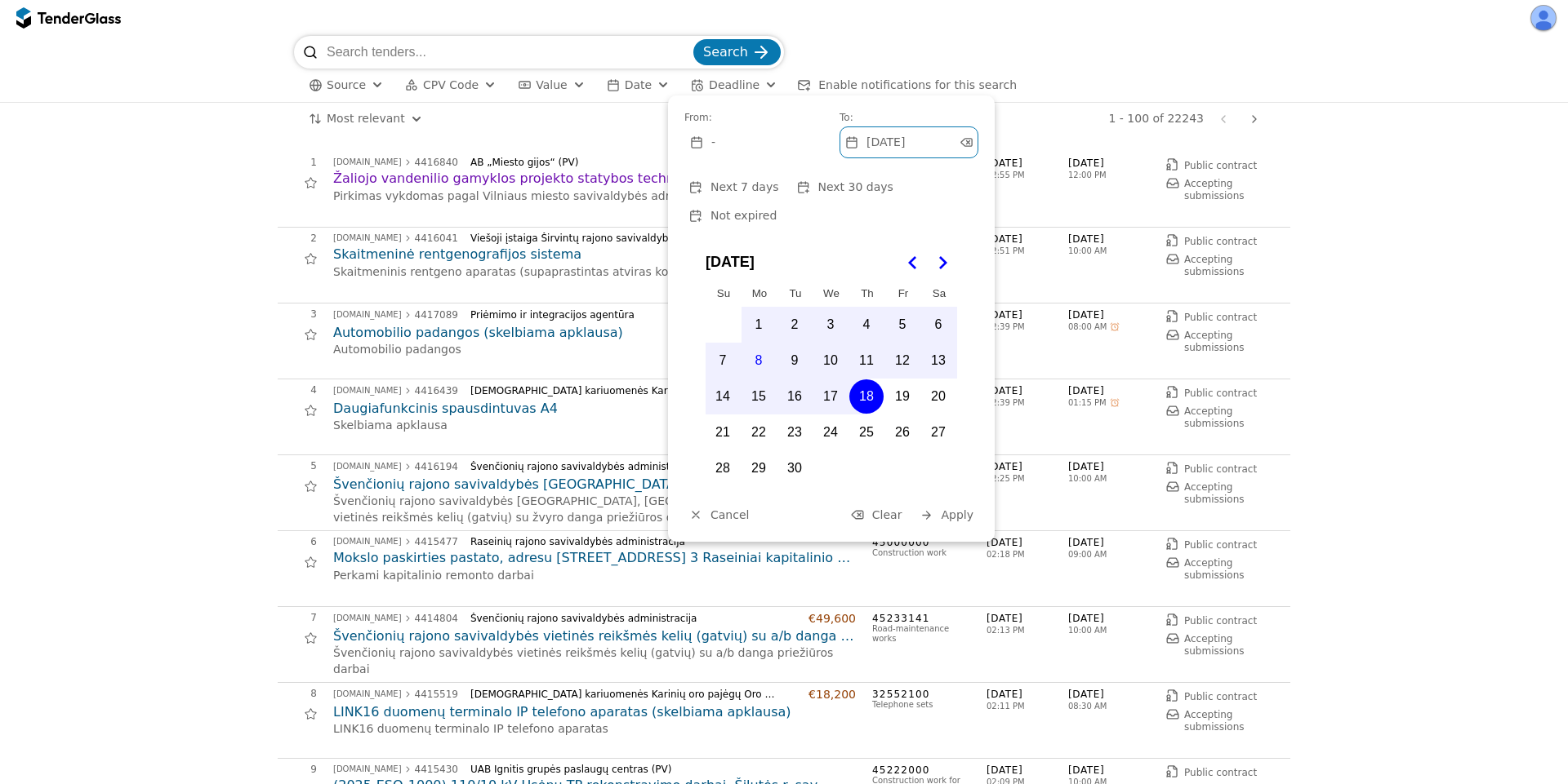
click at [871, 307] on button "4" at bounding box center [866, 324] width 35 height 35
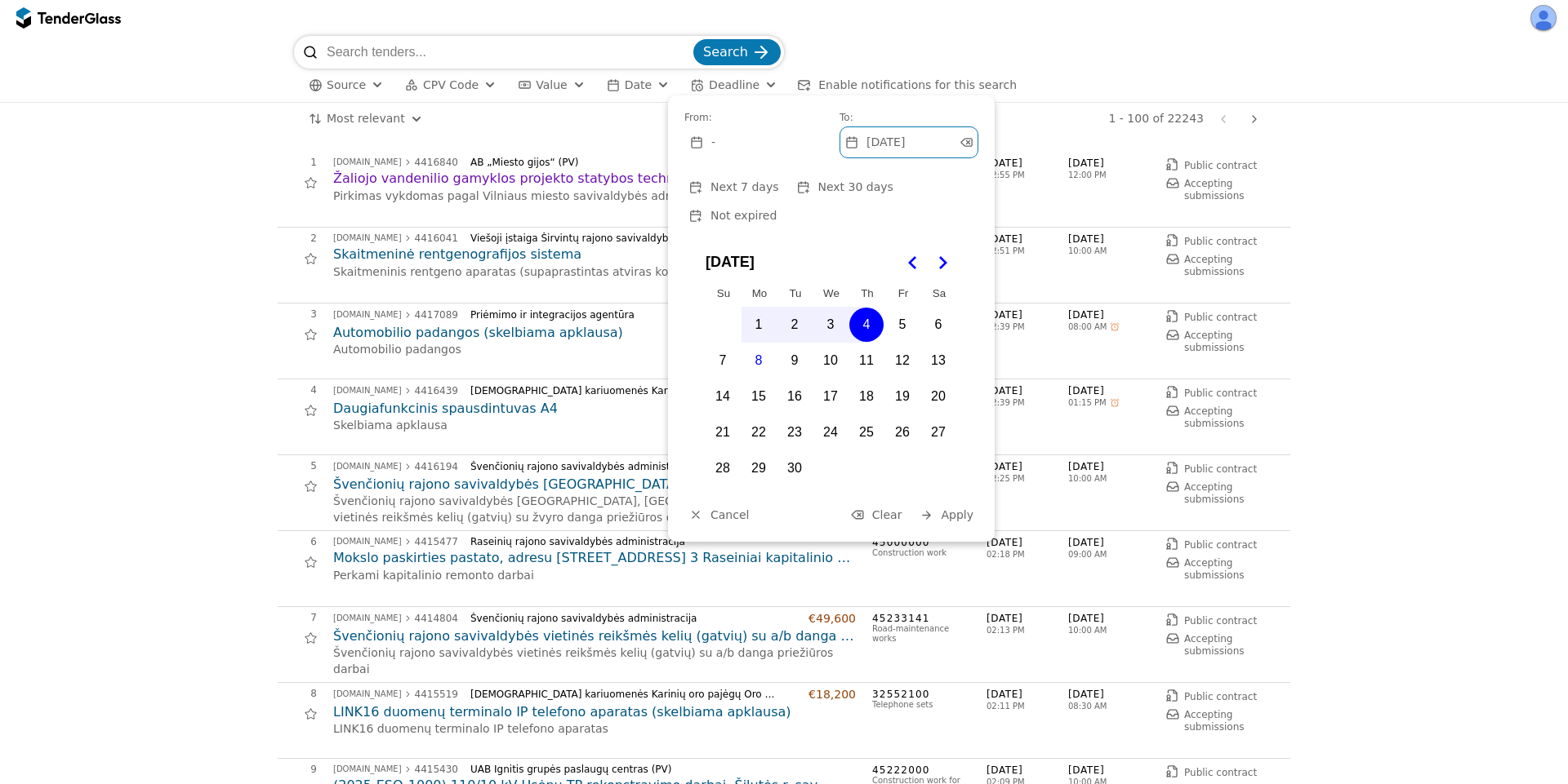
click at [904, 307] on button "5" at bounding box center [902, 324] width 35 height 35
drag, startPoint x: 905, startPoint y: 330, endPoint x: 905, endPoint y: 349, distance: 19.0
click at [904, 344] on button "12" at bounding box center [902, 361] width 35 height 35
click at [899, 415] on button "26" at bounding box center [902, 432] width 35 height 35
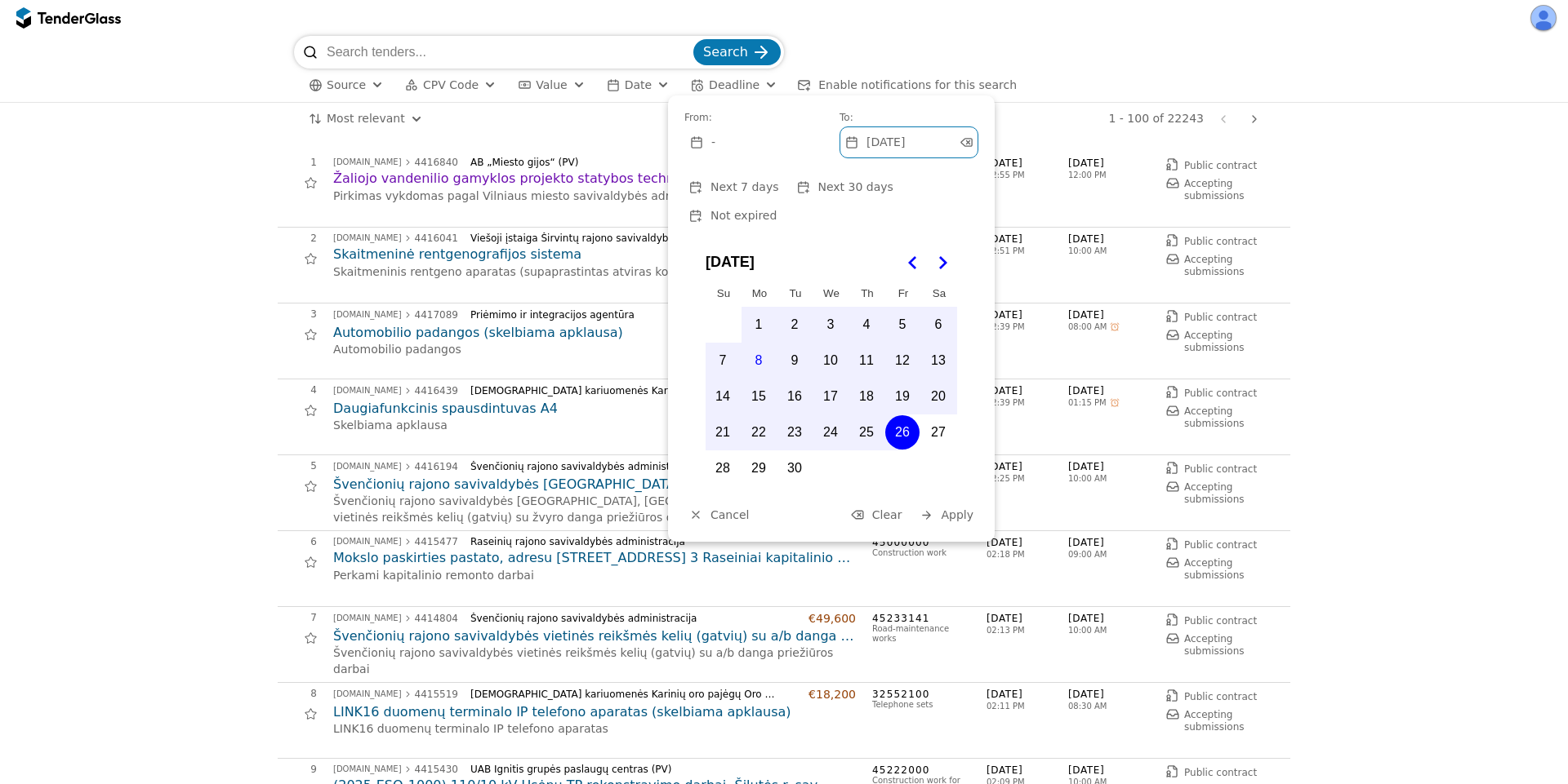
click at [969, 138] on div at bounding box center [966, 142] width 47 height 43
drag, startPoint x: 941, startPoint y: 491, endPoint x: 957, endPoint y: 499, distance: 17.9
click at [944, 506] on button "Apply" at bounding box center [946, 516] width 64 height 21
